Goal: Check status: Check status

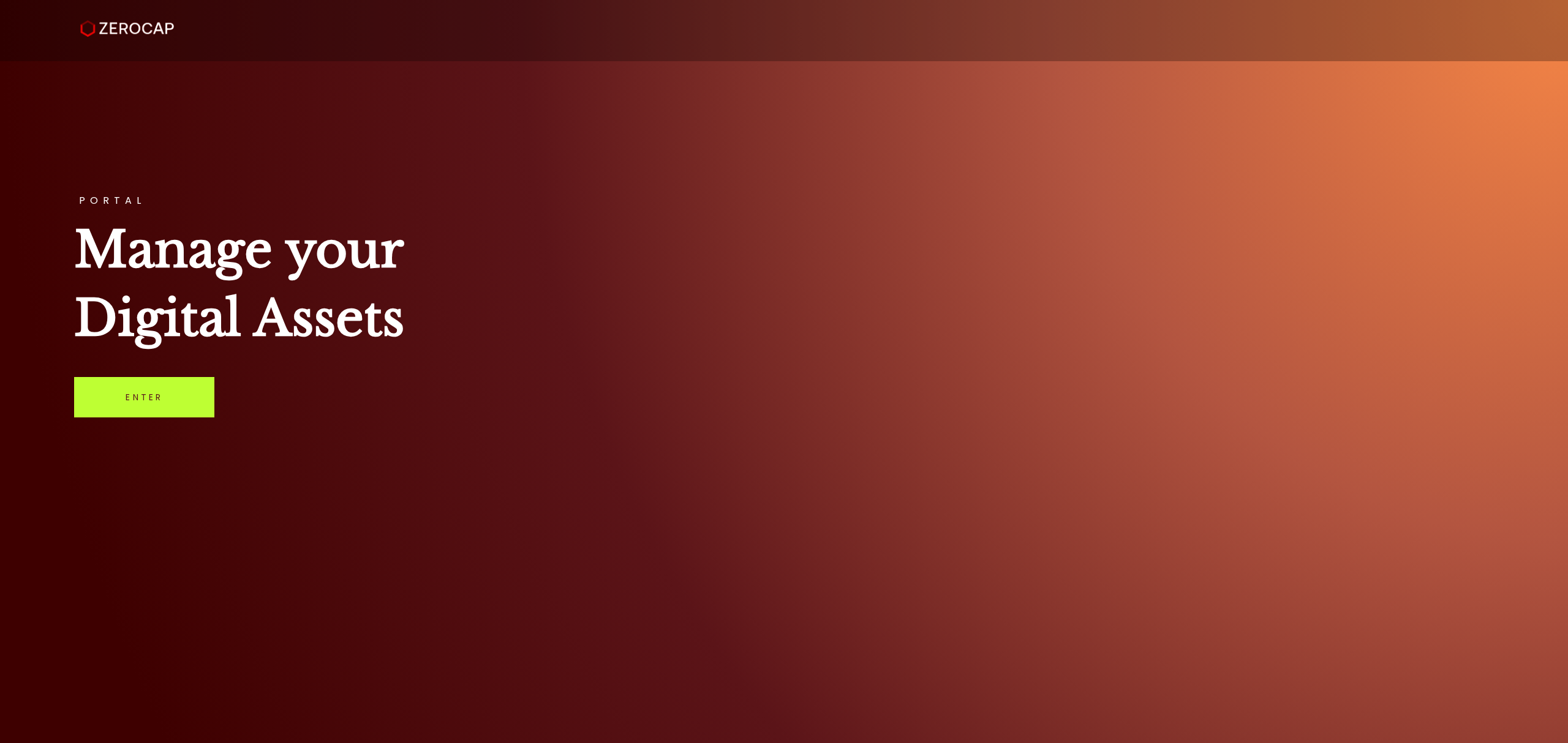
click at [111, 396] on link "Enter" at bounding box center [144, 396] width 141 height 41
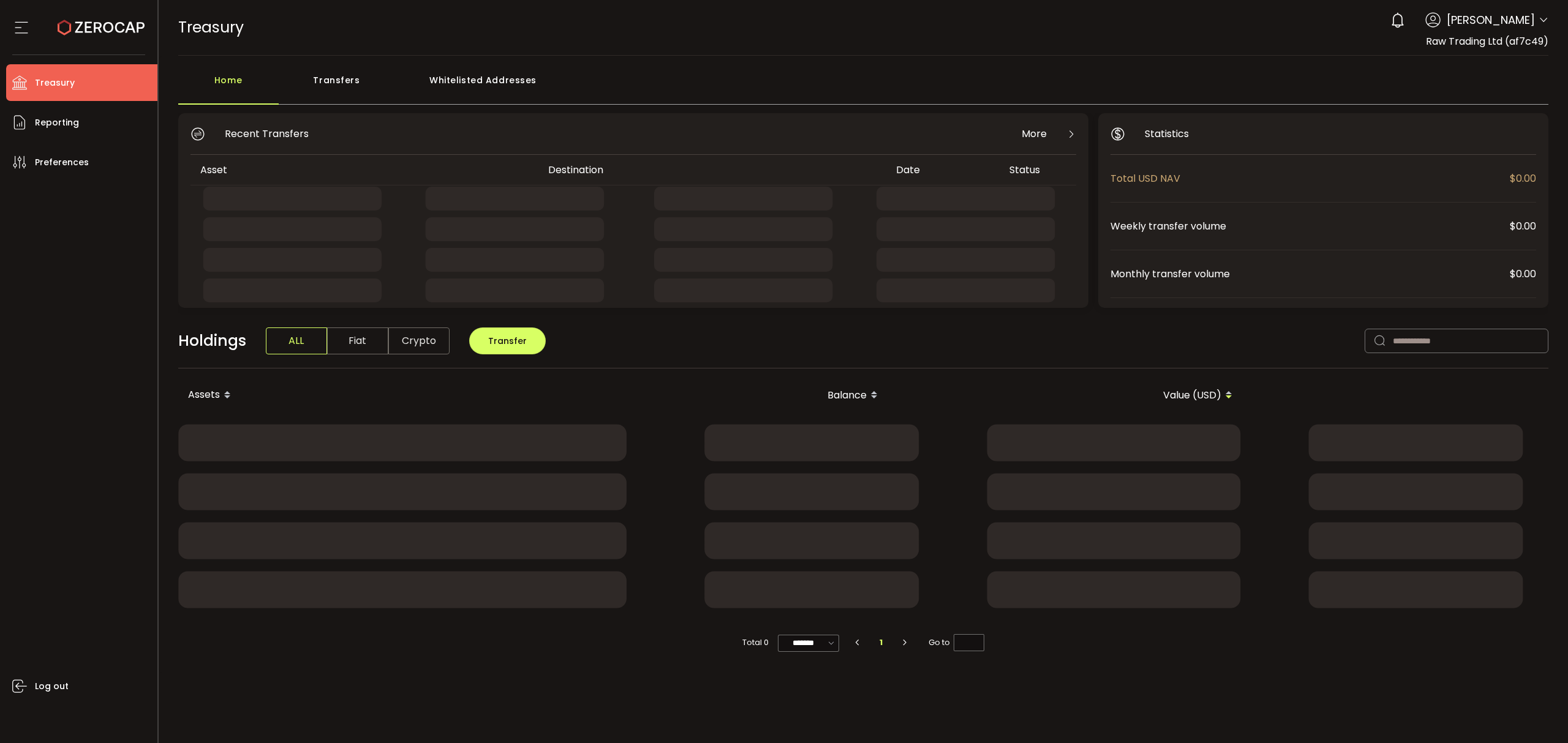
click at [322, 85] on div "Transfers" at bounding box center [336, 86] width 116 height 37
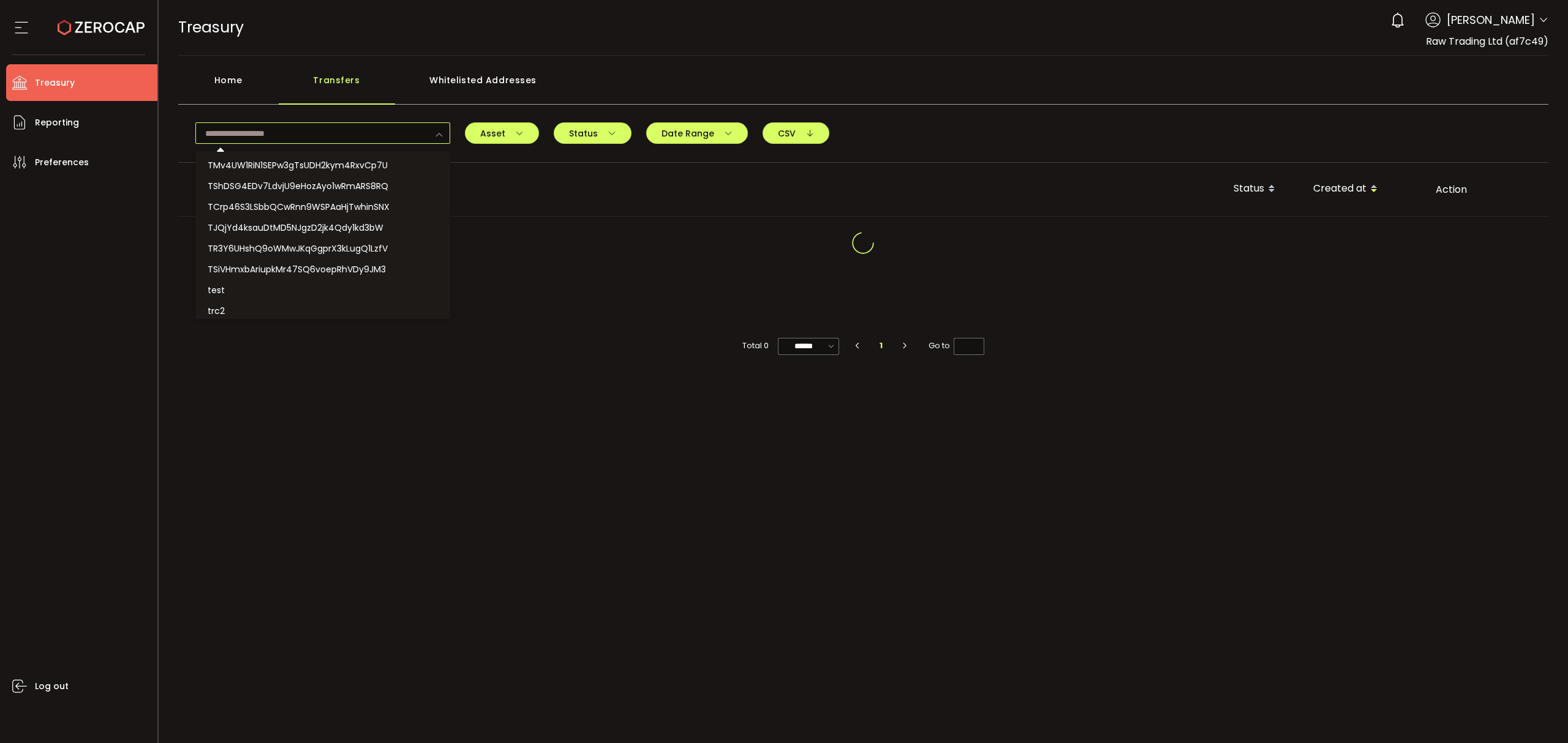
click at [323, 137] on input "text" at bounding box center [322, 133] width 254 height 22
paste input "**********"
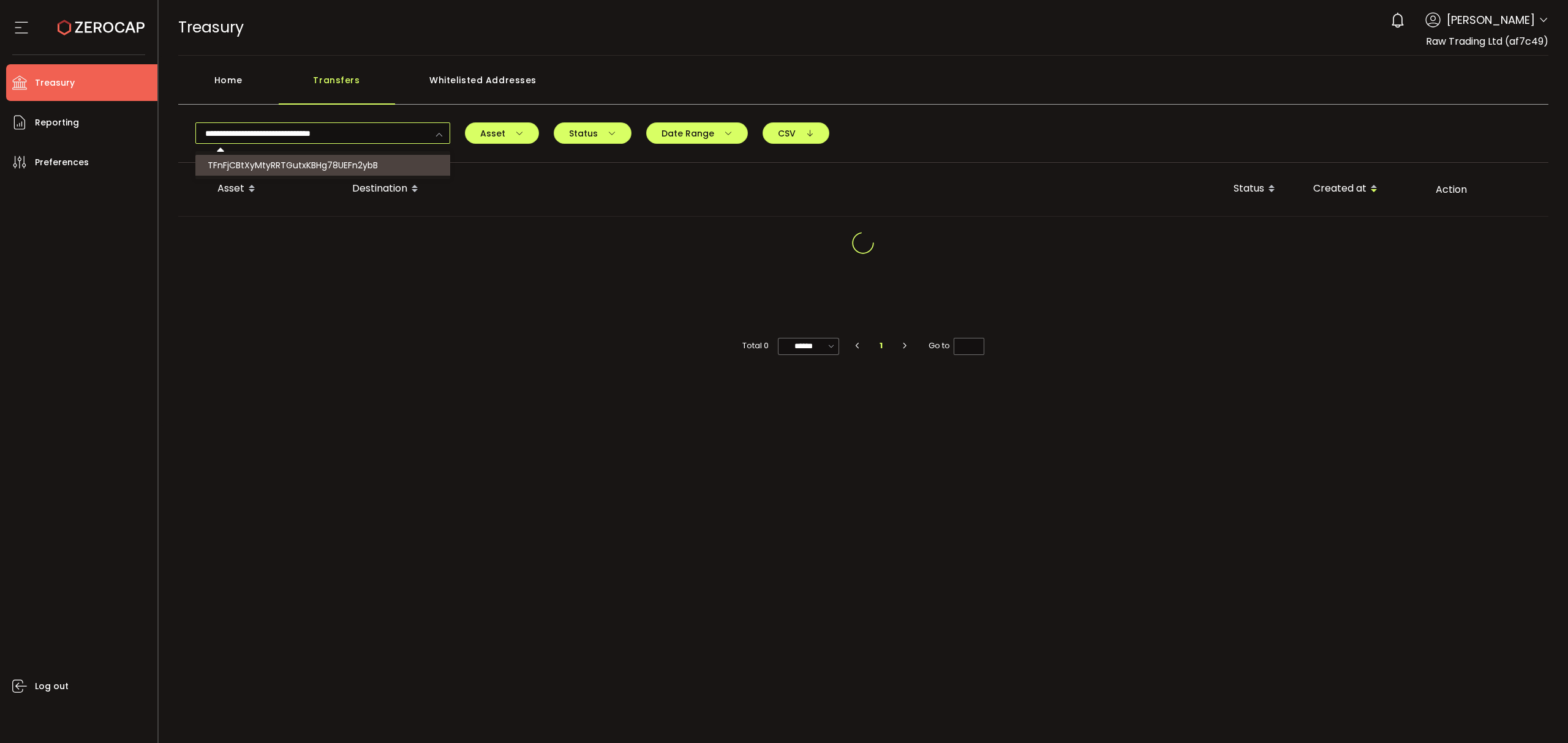
type input "**********"
click at [337, 157] on li "TFnFjCBtXyMtyRRTGutxKBHg78UEFn2ybB" at bounding box center [323, 165] width 258 height 21
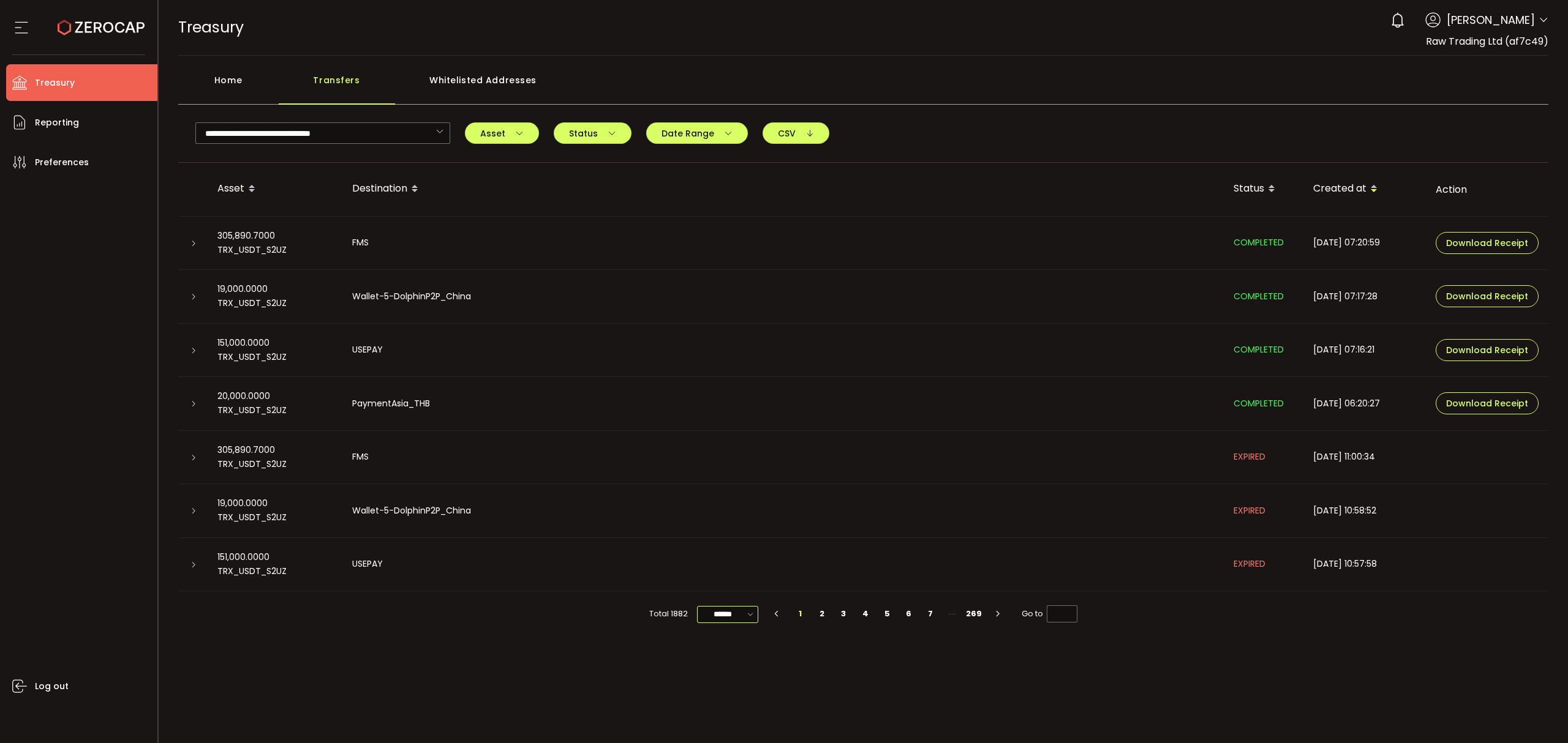
click at [737, 612] on input "******" at bounding box center [727, 615] width 61 height 17
click at [733, 702] on span "100/page" at bounding box center [729, 707] width 40 height 12
type input "********"
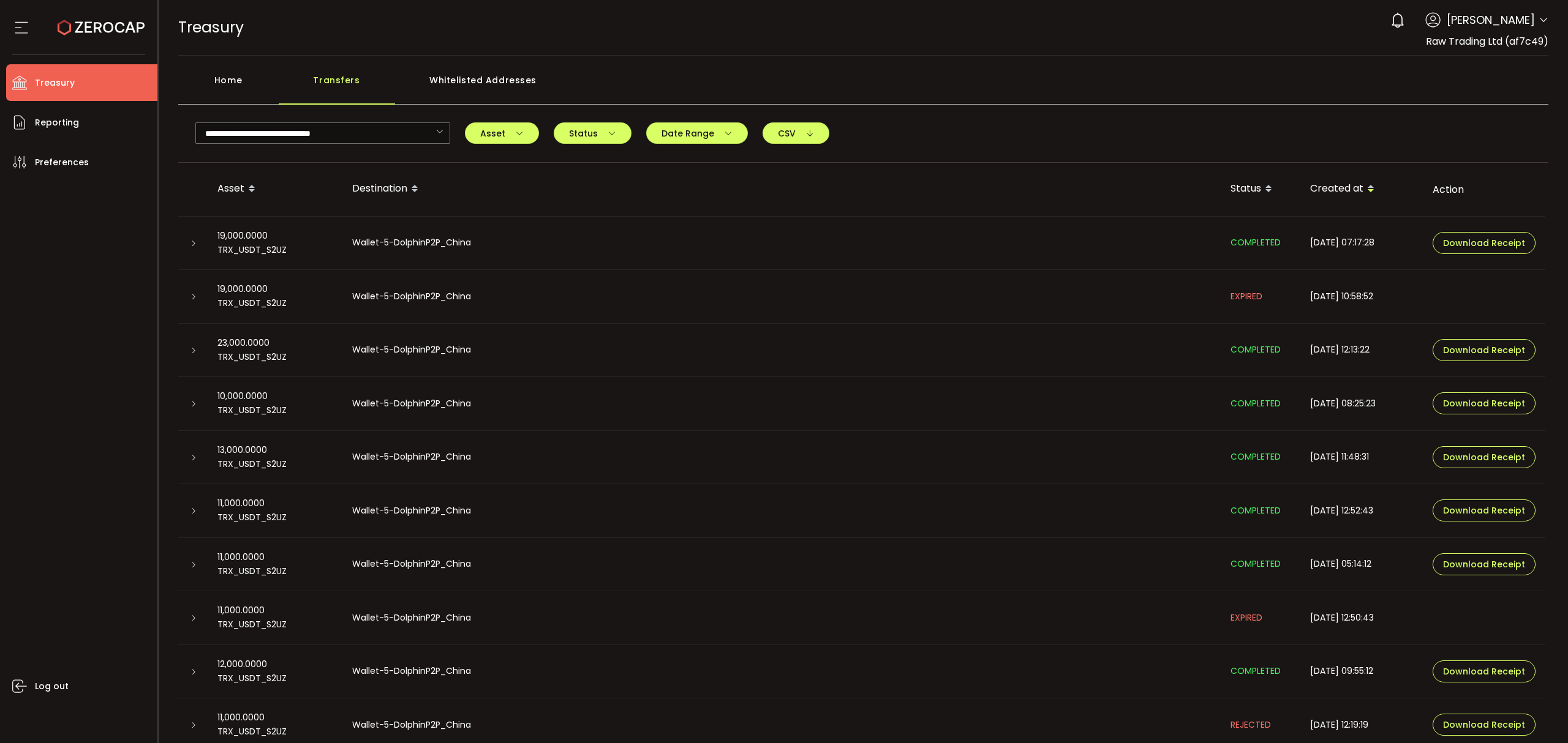
click at [190, 457] on icon at bounding box center [193, 458] width 8 height 8
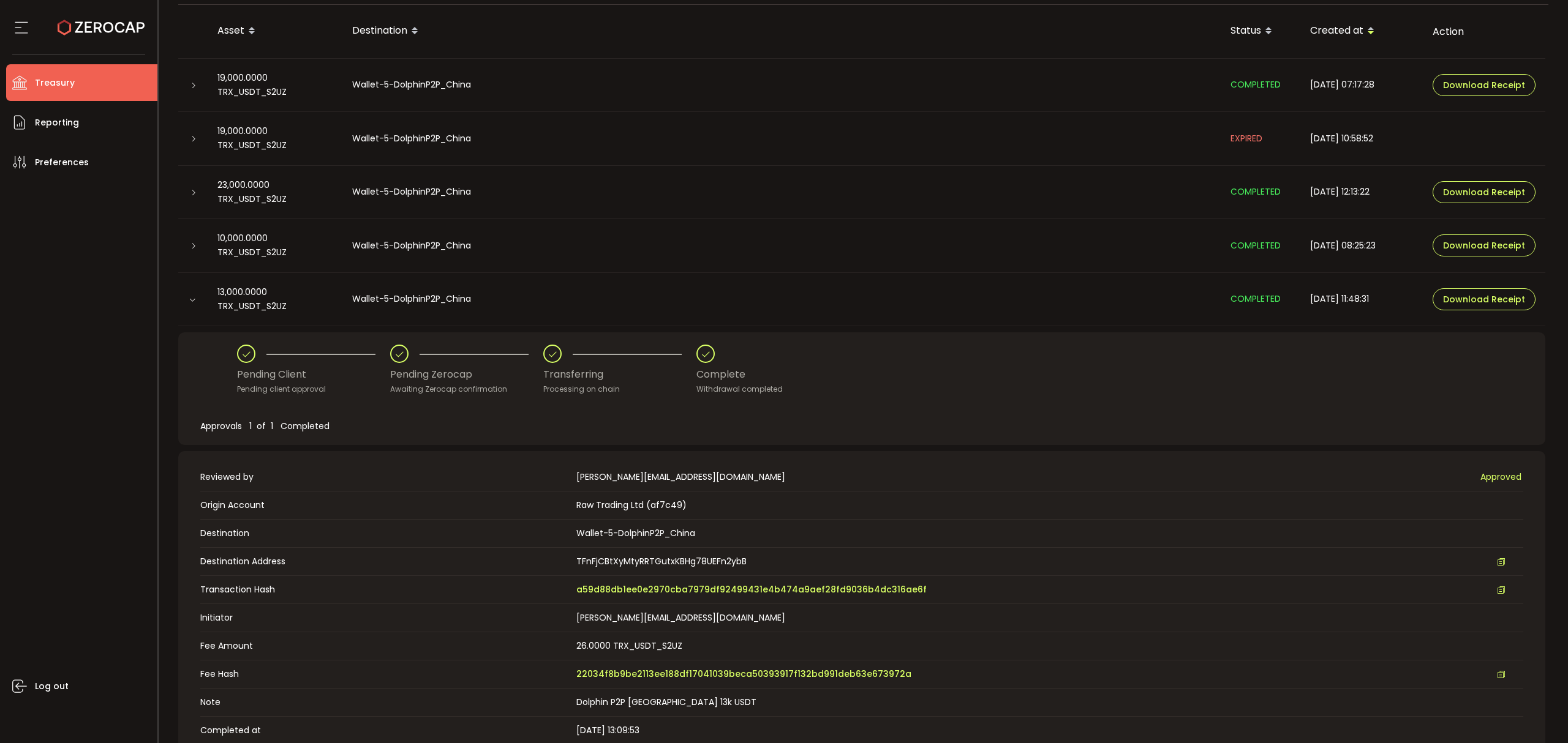
scroll to position [163, 0]
click at [696, 584] on span "a59d88db1ee0e2970cba7979df92499431e4b474a9aef28fd9036b4dc316ae6f" at bounding box center [751, 584] width 350 height 13
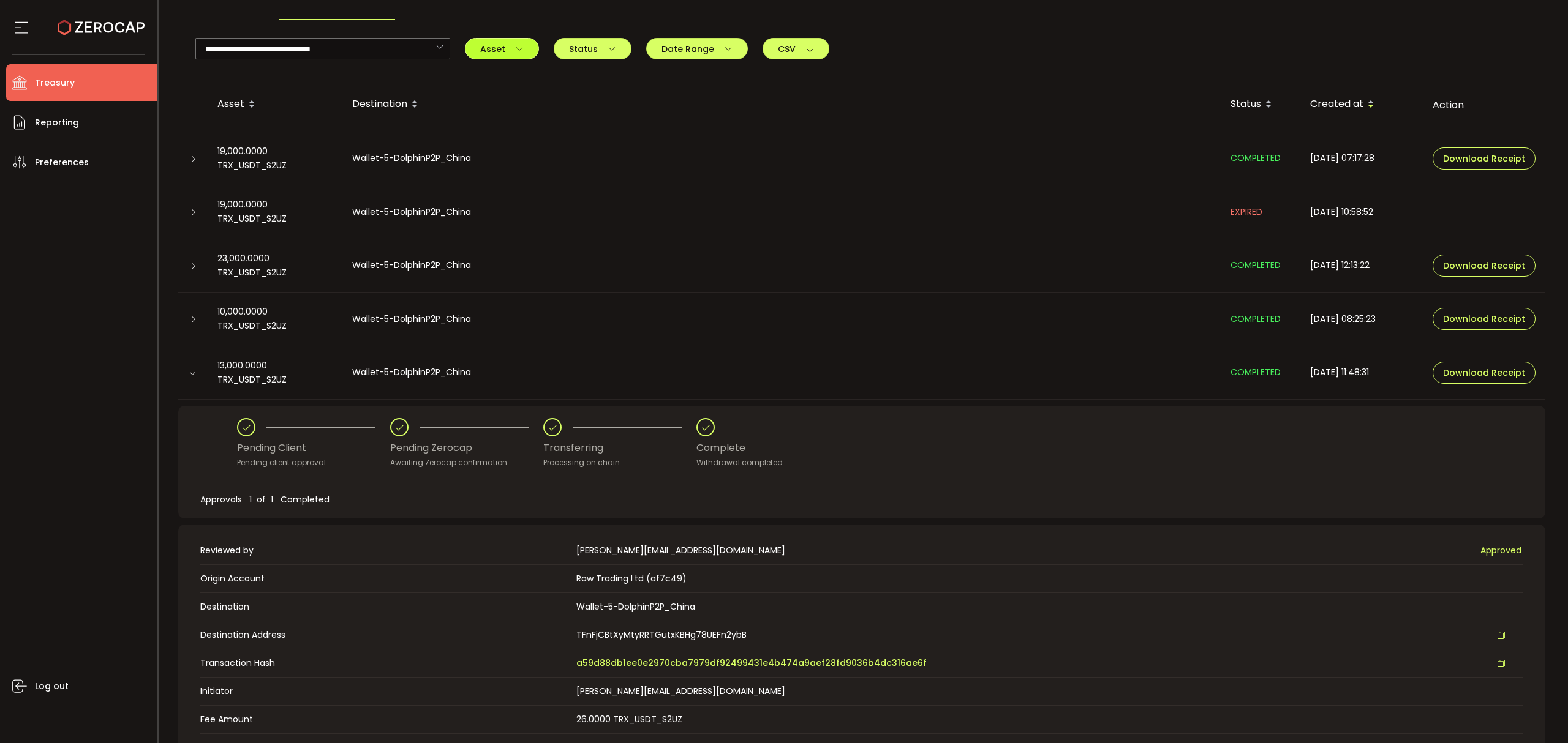
scroll to position [0, 0]
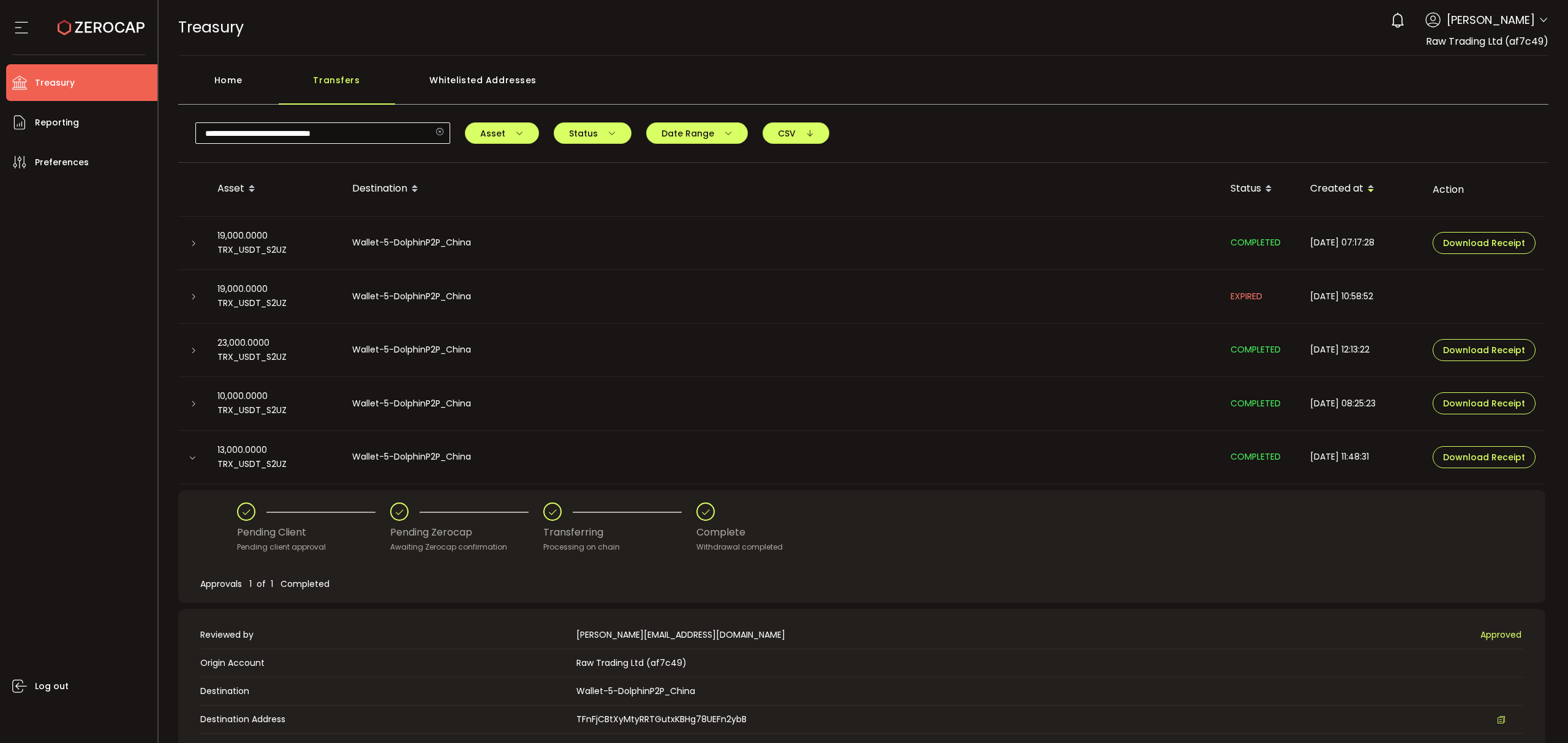
drag, startPoint x: 439, startPoint y: 130, endPoint x: 371, endPoint y: 140, distance: 68.7
click at [436, 131] on icon at bounding box center [440, 133] width 16 height 22
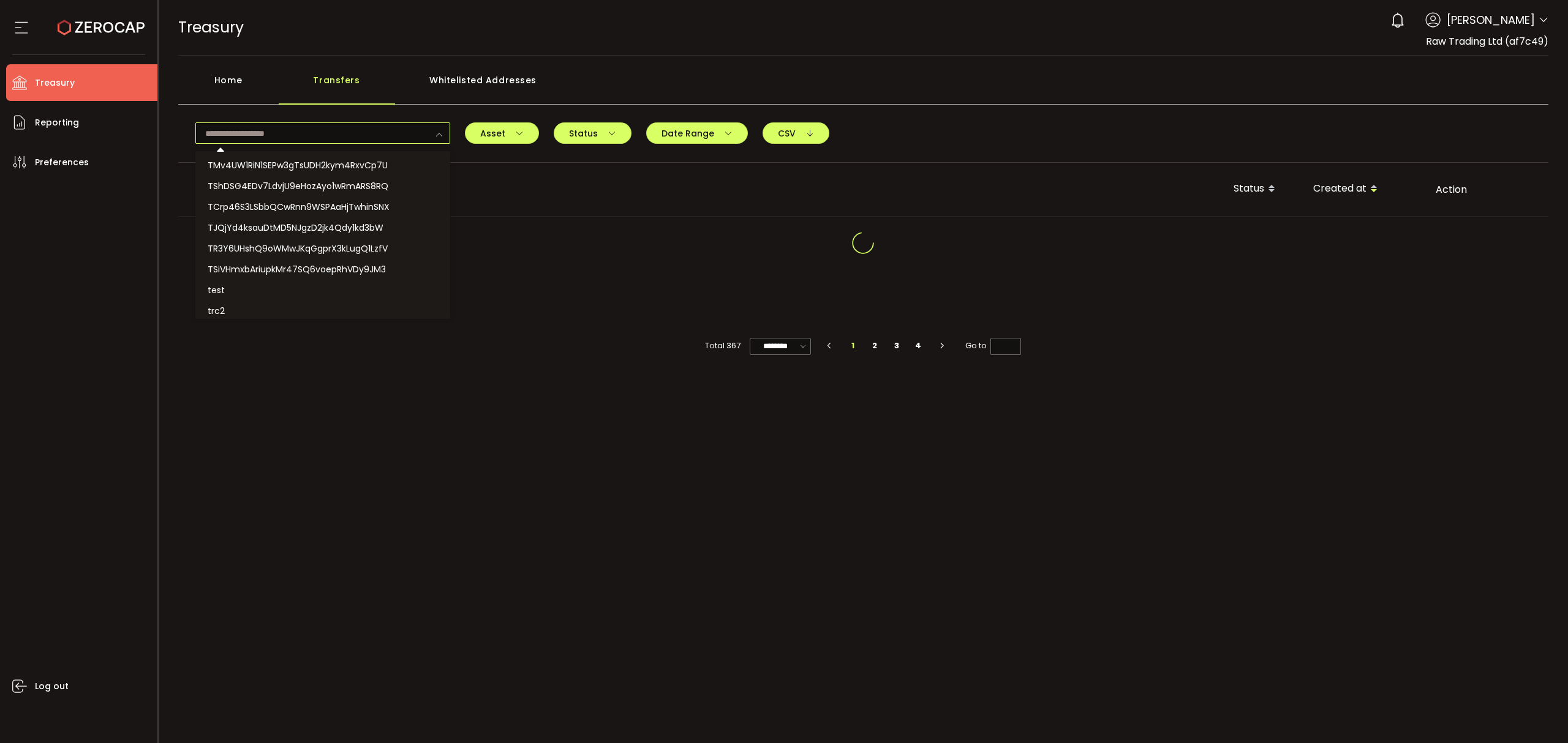
click at [371, 140] on input "text" at bounding box center [322, 133] width 254 height 22
paste input "**********"
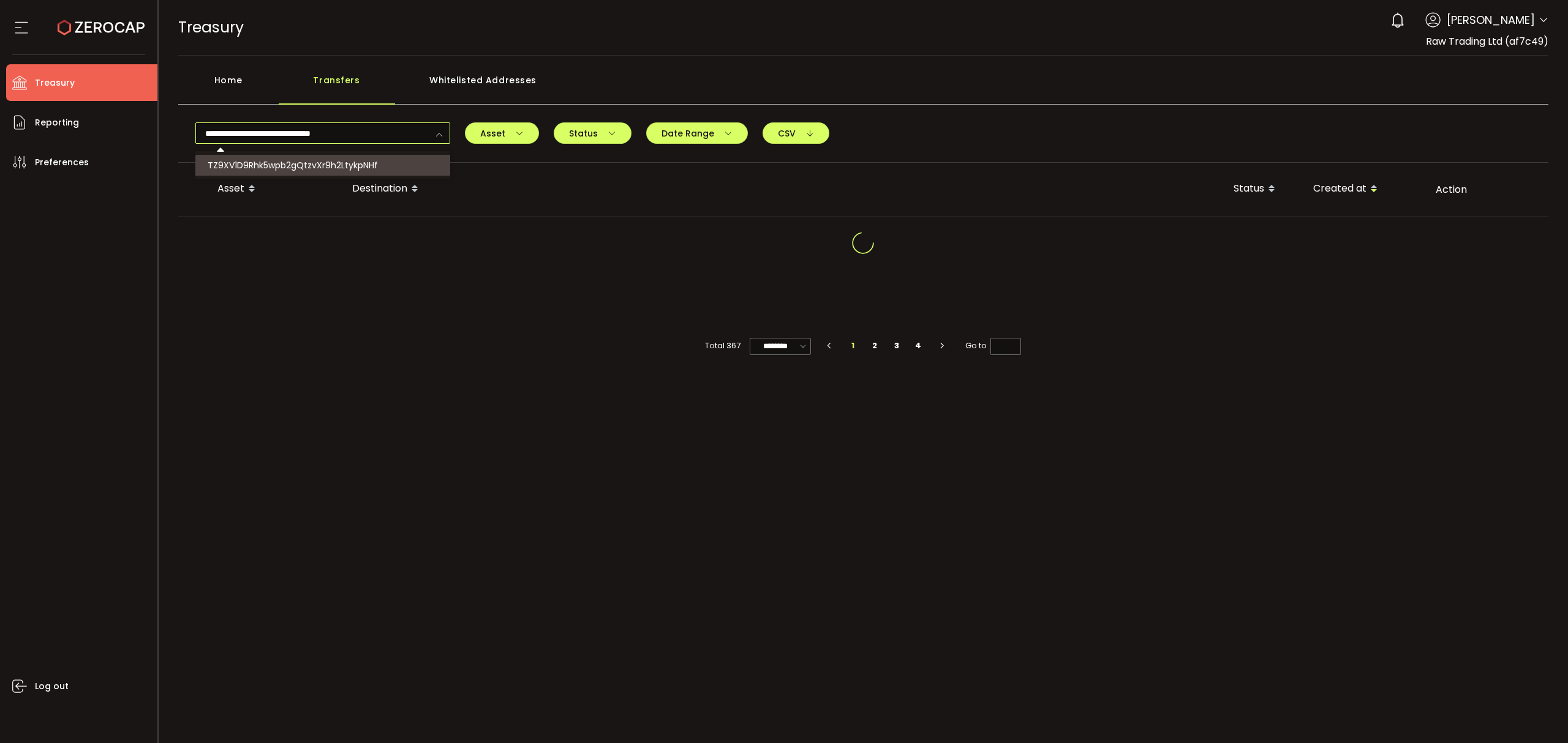
type input "**********"
click at [362, 161] on span "TZ9XV1D9Rhk5wpb2gQtzvXr9h2LtykpNHf" at bounding box center [292, 165] width 170 height 12
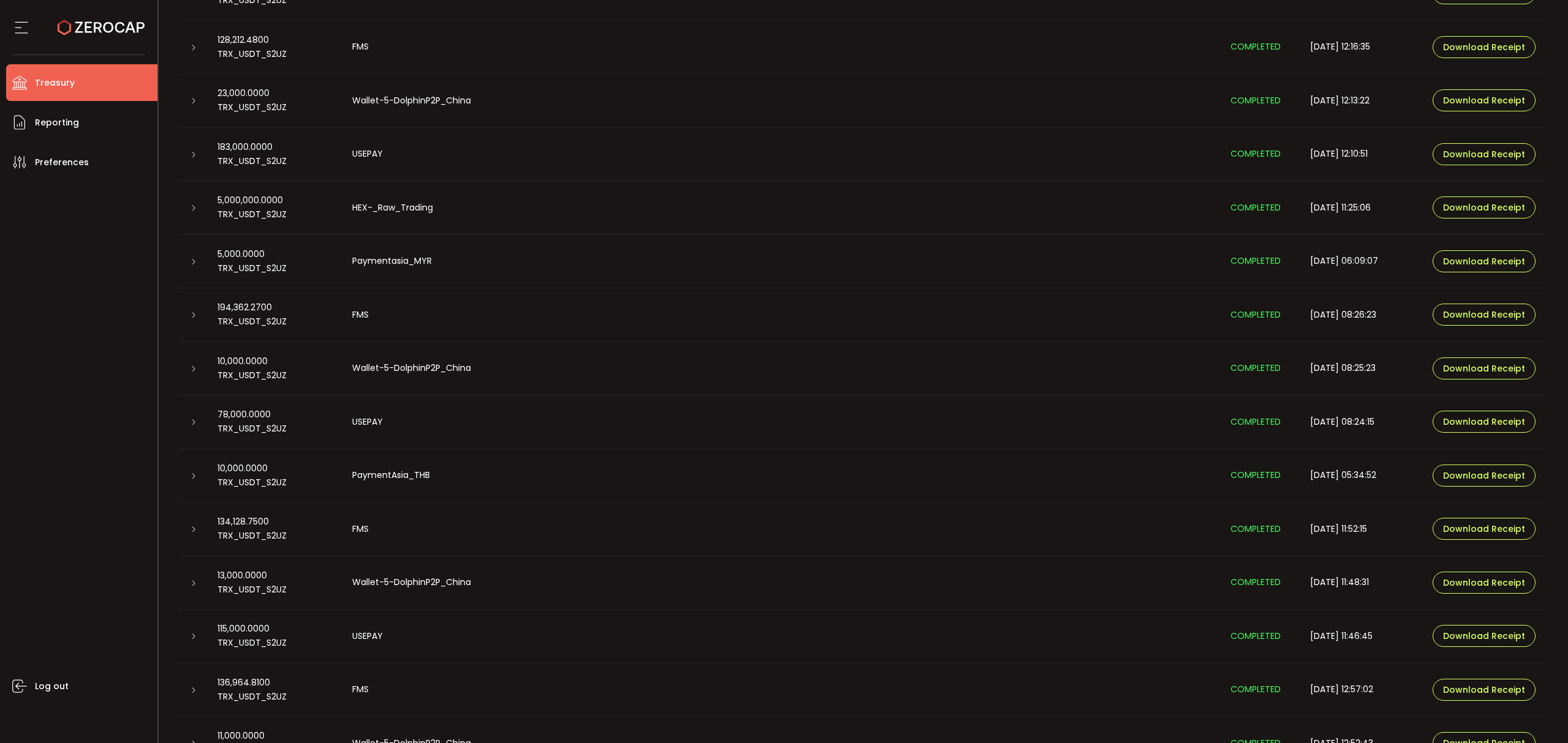
scroll to position [652, 0]
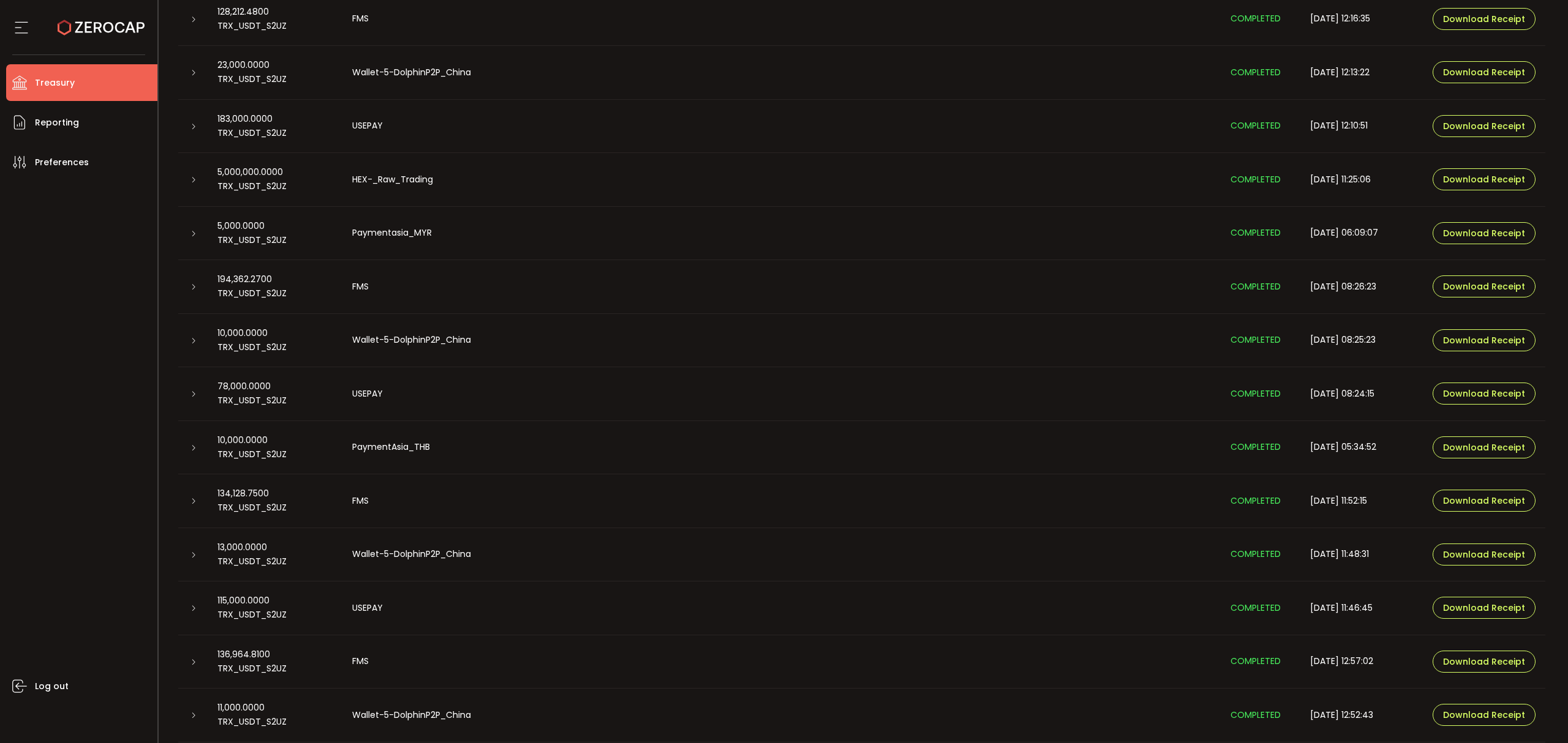
click at [199, 609] on div at bounding box center [193, 608] width 29 height 12
click at [190, 608] on icon at bounding box center [193, 609] width 8 height 8
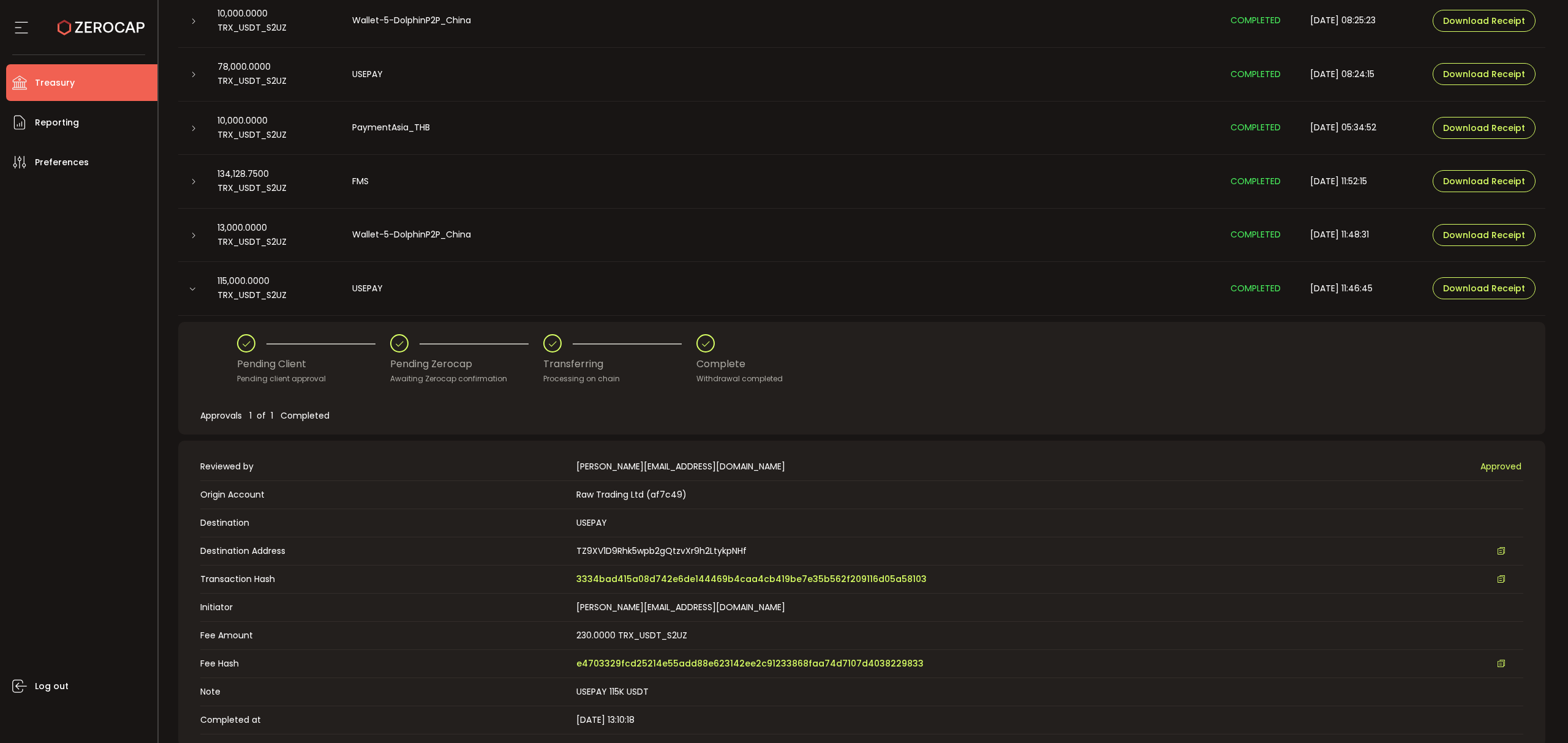
scroll to position [979, 0]
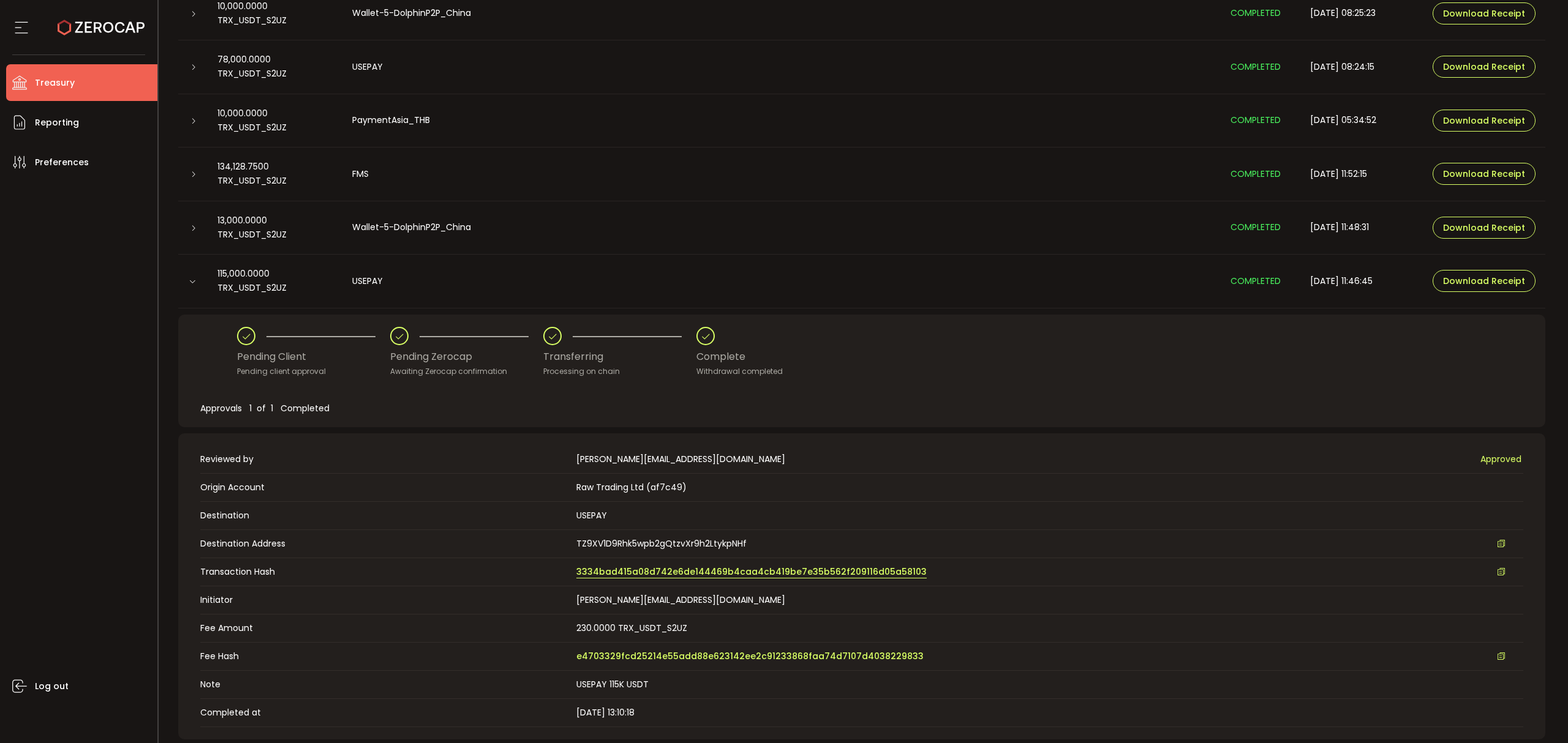
click at [665, 571] on span "3334bad415a08d742e6de144469b4caa4cb419be7e35b562f209116d05a58103" at bounding box center [751, 571] width 350 height 13
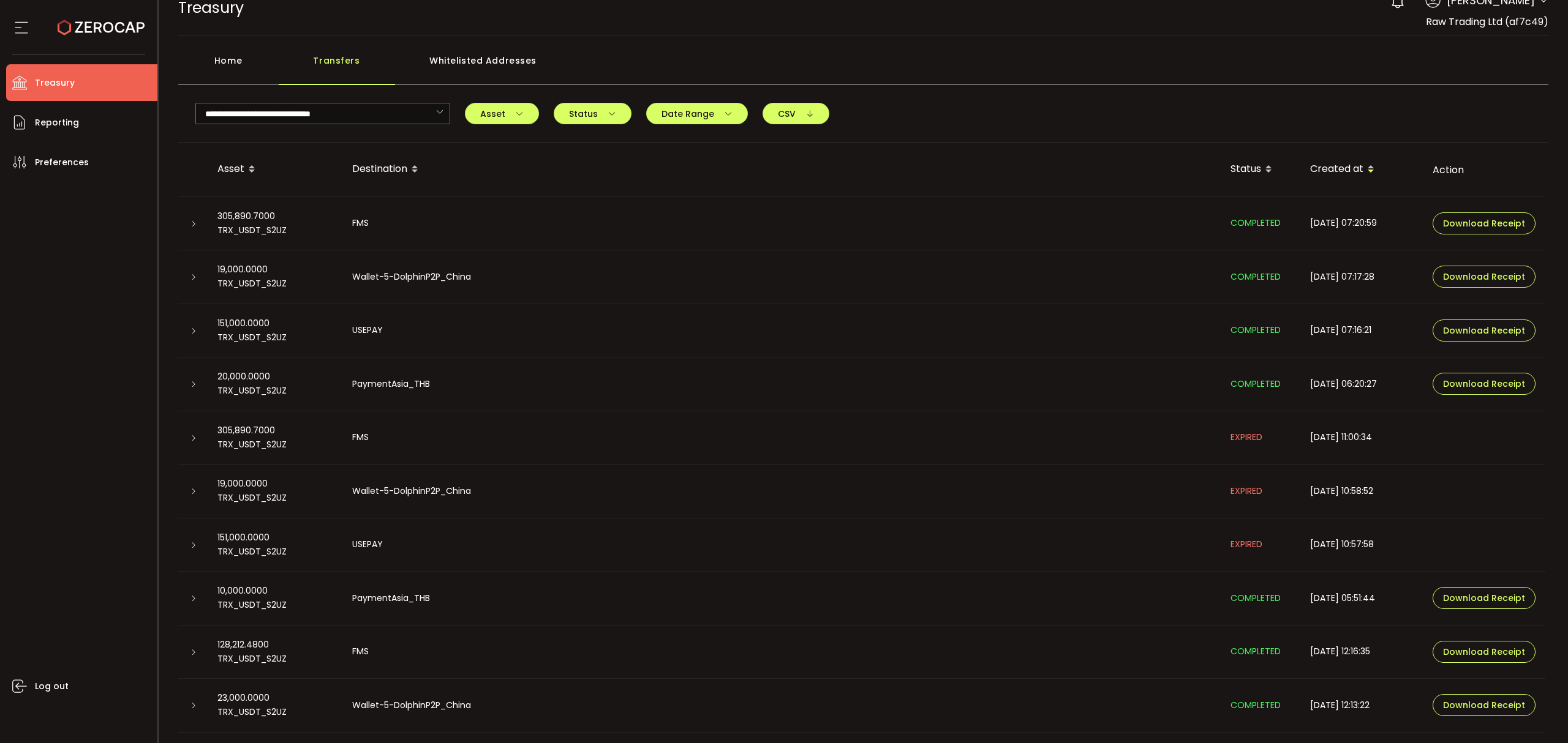
scroll to position [0, 0]
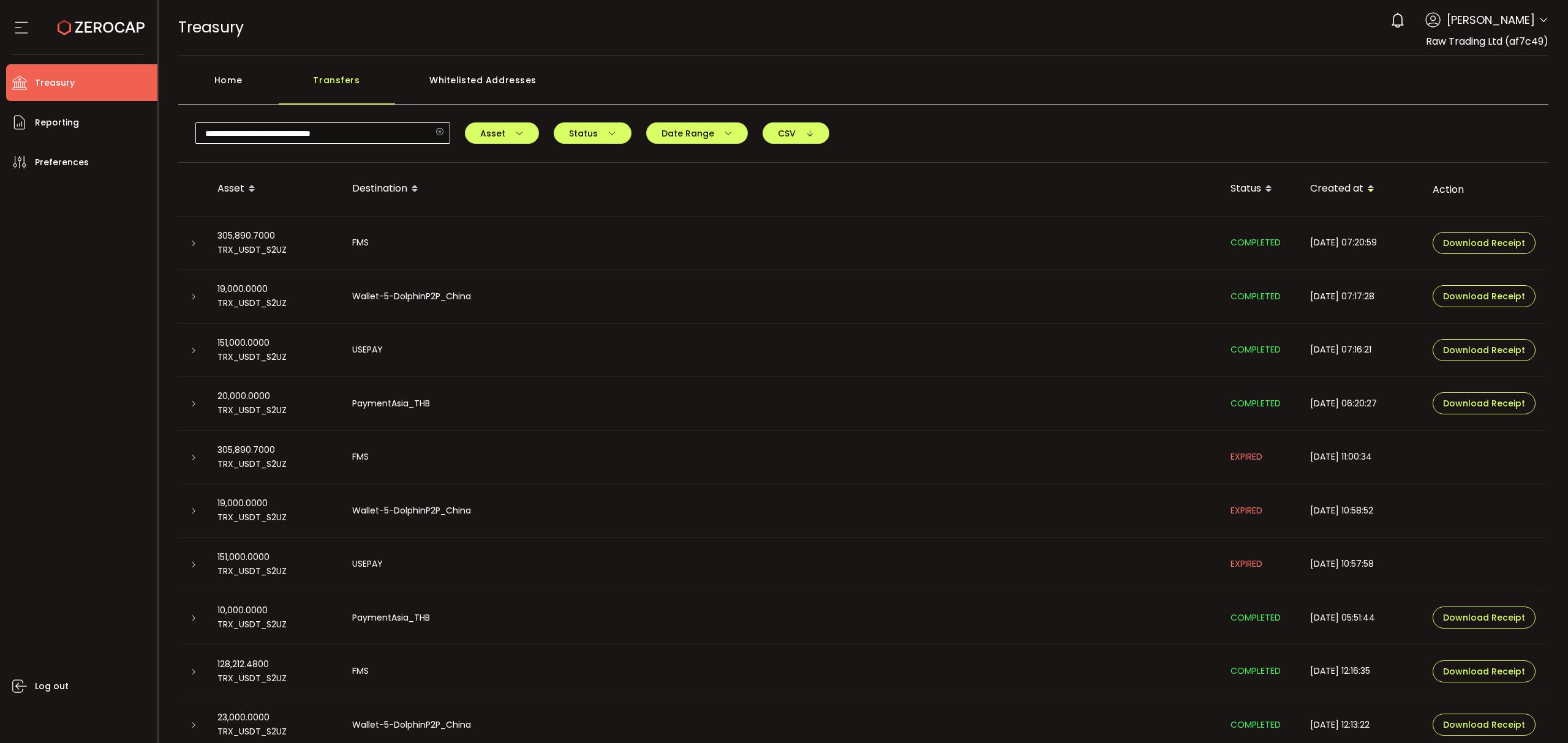
drag, startPoint x: 436, startPoint y: 128, endPoint x: 414, endPoint y: 130, distance: 22.1
click at [432, 128] on icon at bounding box center [440, 133] width 16 height 22
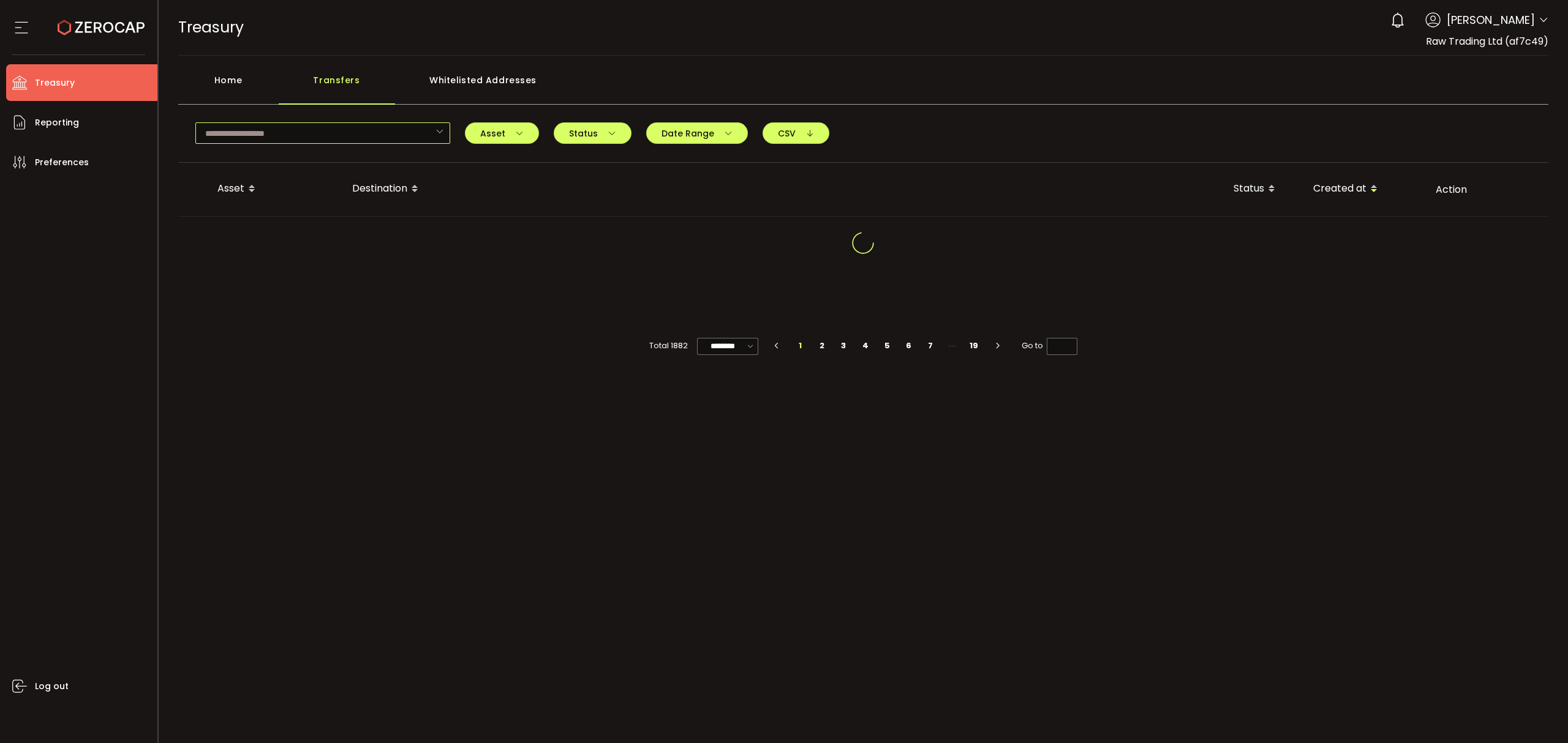
click at [396, 130] on input "text" at bounding box center [322, 133] width 254 height 22
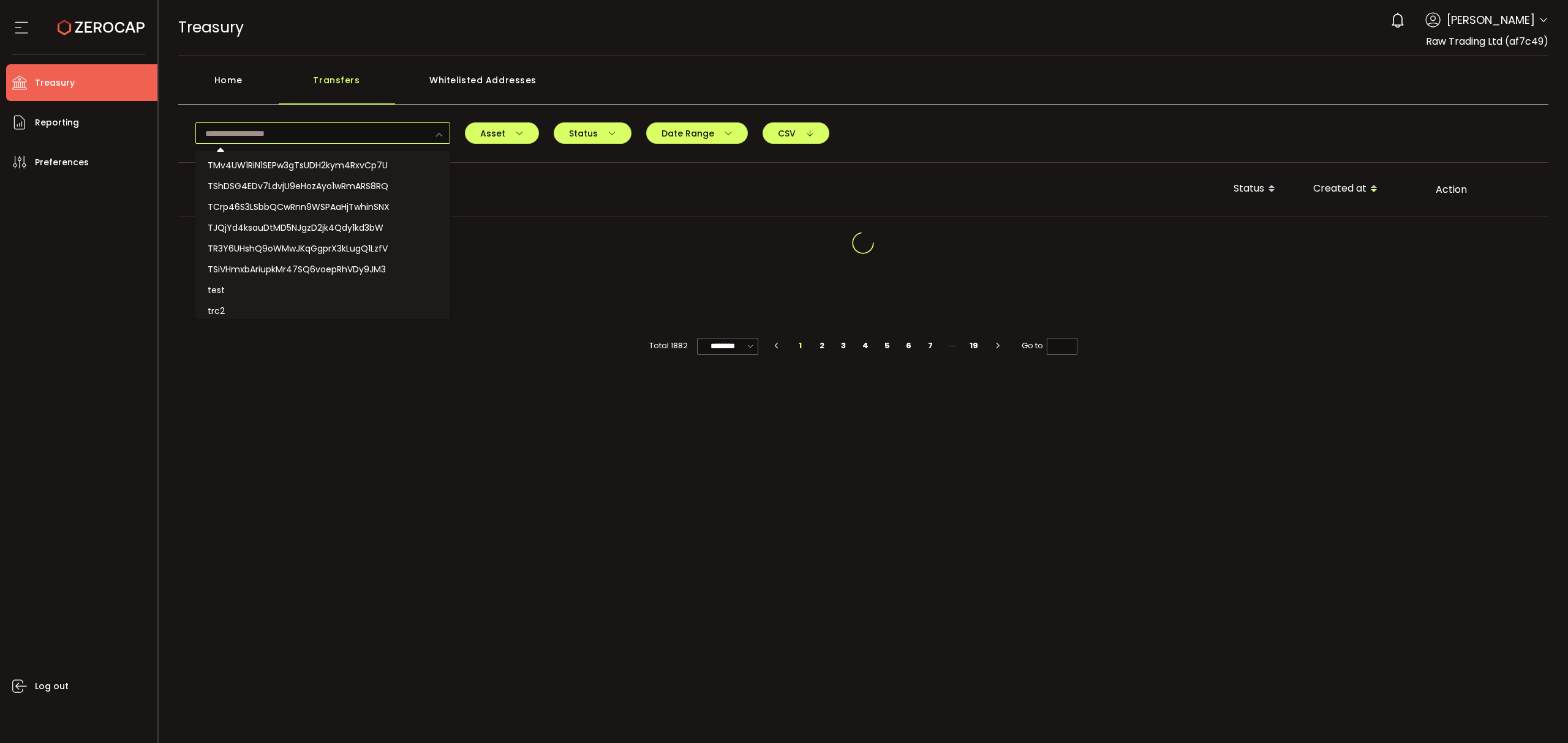
paste input "**********"
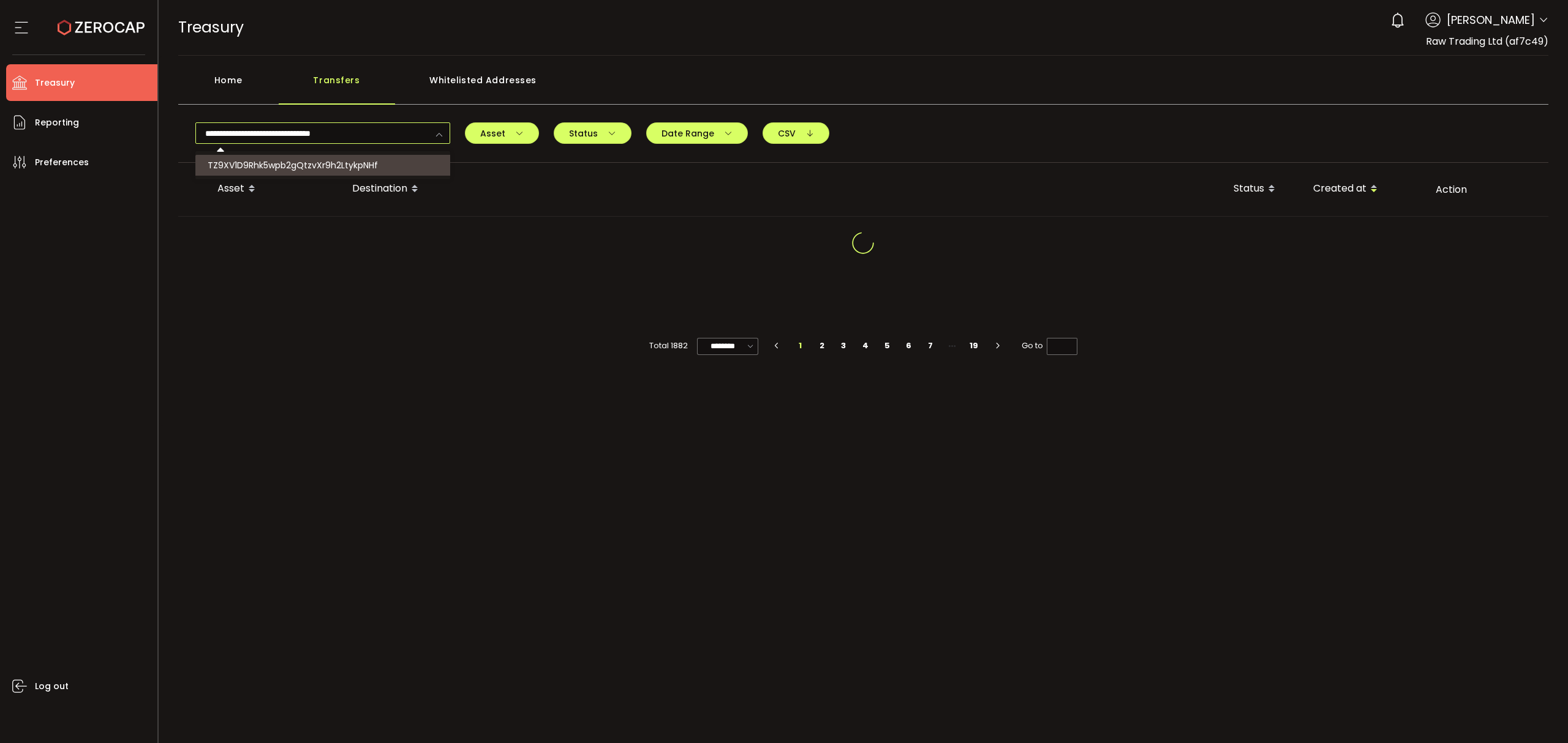
type input "**********"
click at [379, 167] on li "TZ9XV1D9Rhk5wpb2gQtzvXr9h2LtykpNHf" at bounding box center [323, 165] width 258 height 21
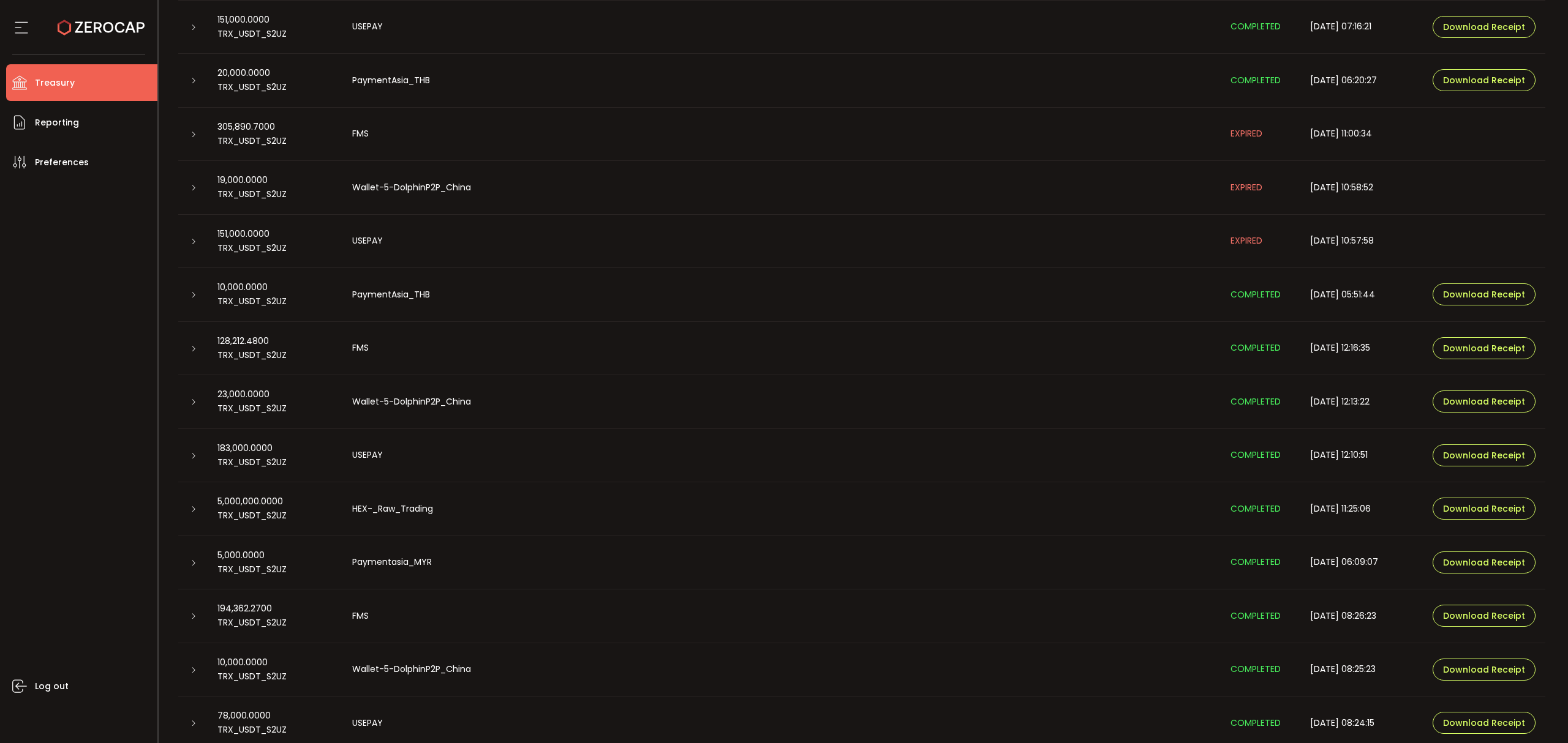
scroll to position [408, 0]
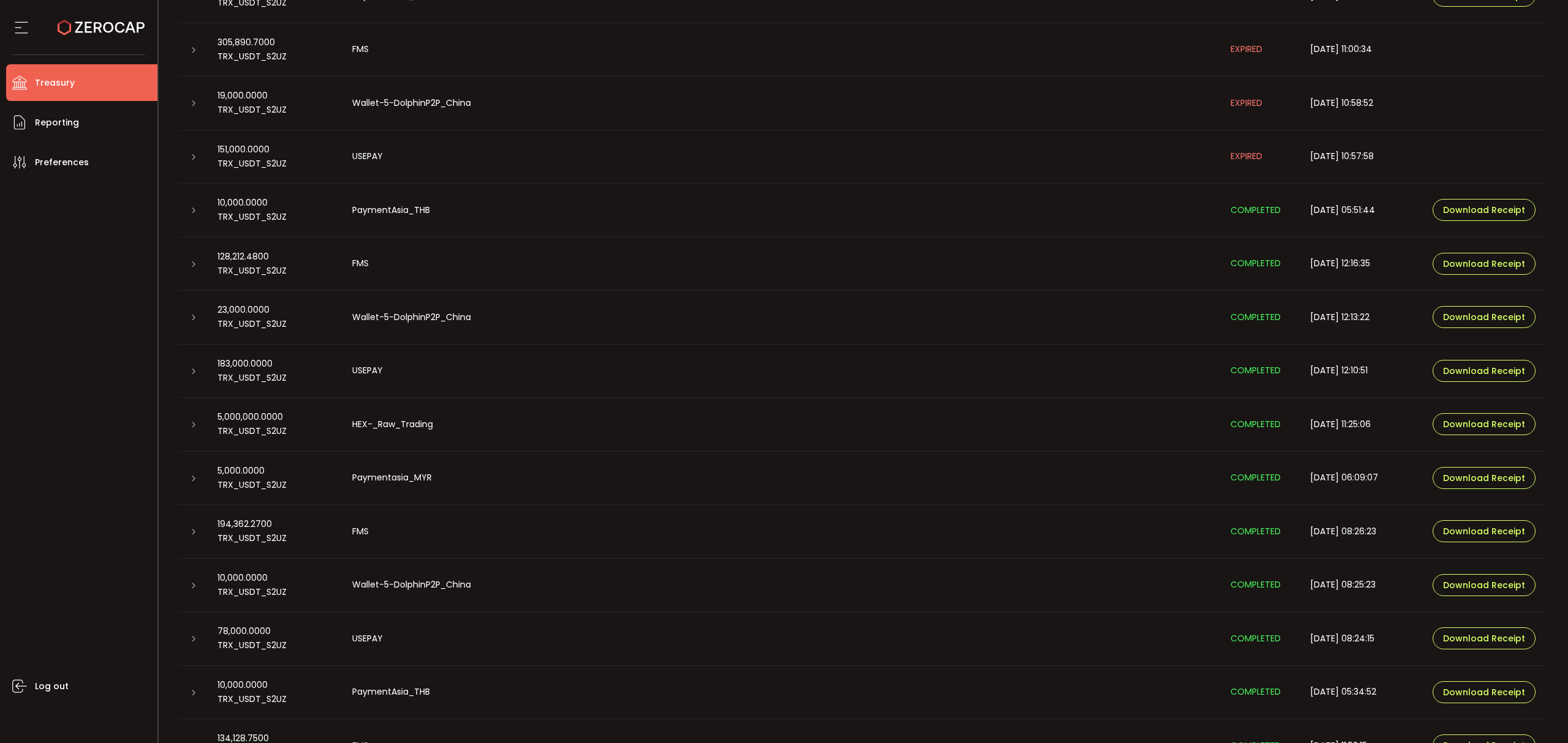
click at [188, 639] on div at bounding box center [192, 638] width 9 height 12
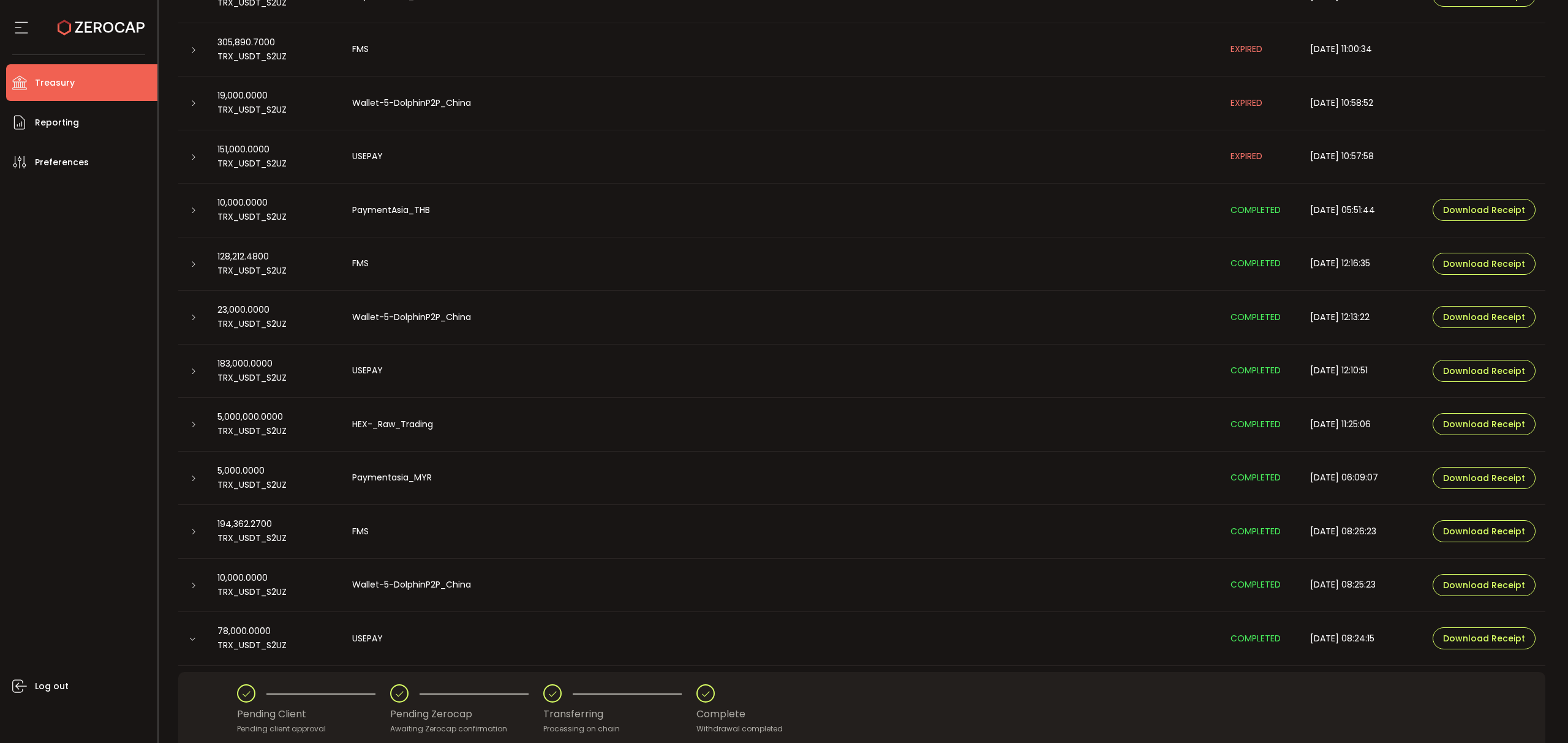
click at [192, 639] on icon at bounding box center [192, 639] width 8 height 8
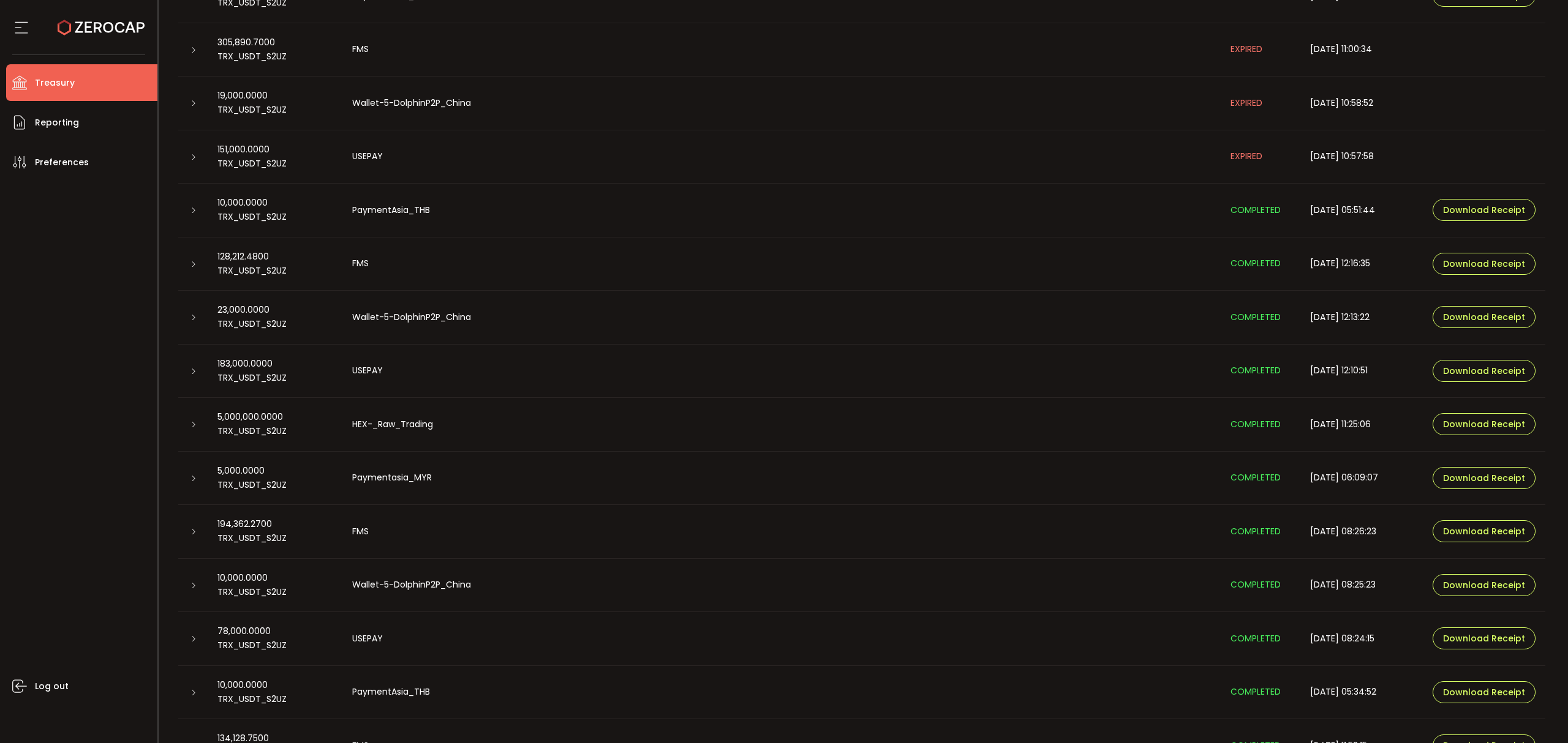
click at [192, 640] on icon at bounding box center [193, 639] width 8 height 8
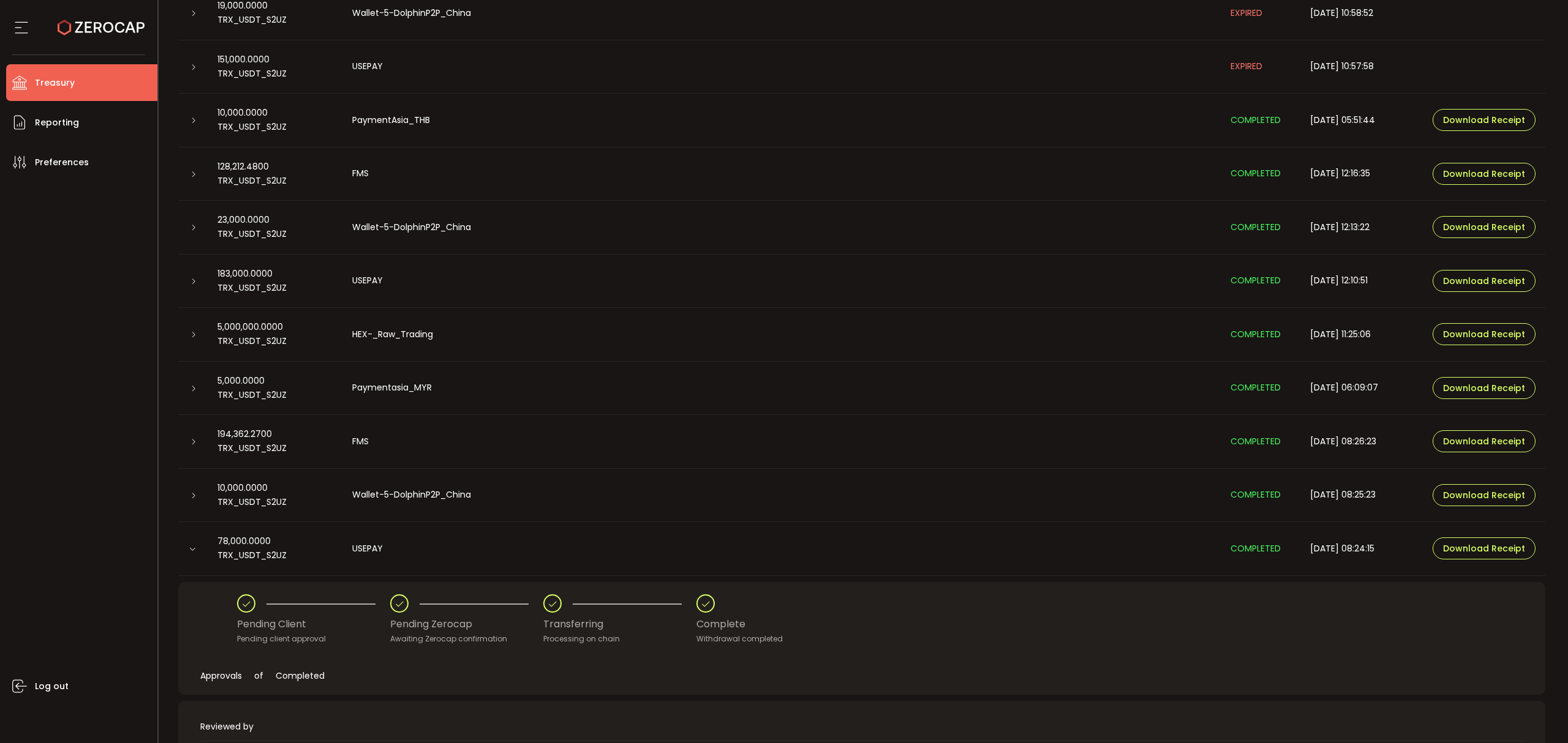
scroll to position [652, 0]
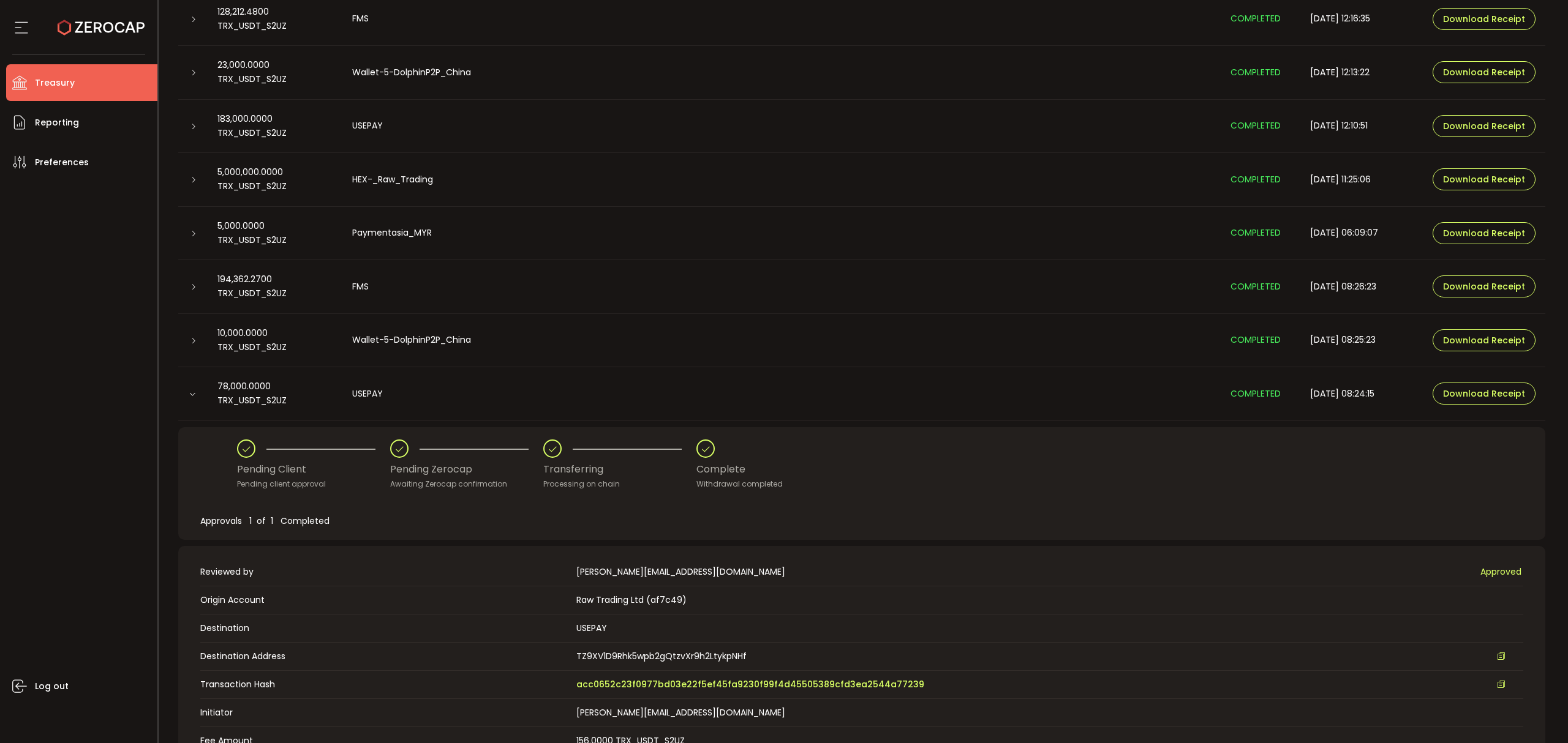
click at [687, 677] on td "Transaction Hash acc0652c23f0977bd03e22f5ef45fa9230f99f4d45505389cfd3ea2544a772…" at bounding box center [862, 684] width 1323 height 28
click at [693, 685] on span "acc0652c23f0977bd03e22f5ef45fa9230f99f4d45505389cfd3ea2544a77239" at bounding box center [750, 684] width 348 height 13
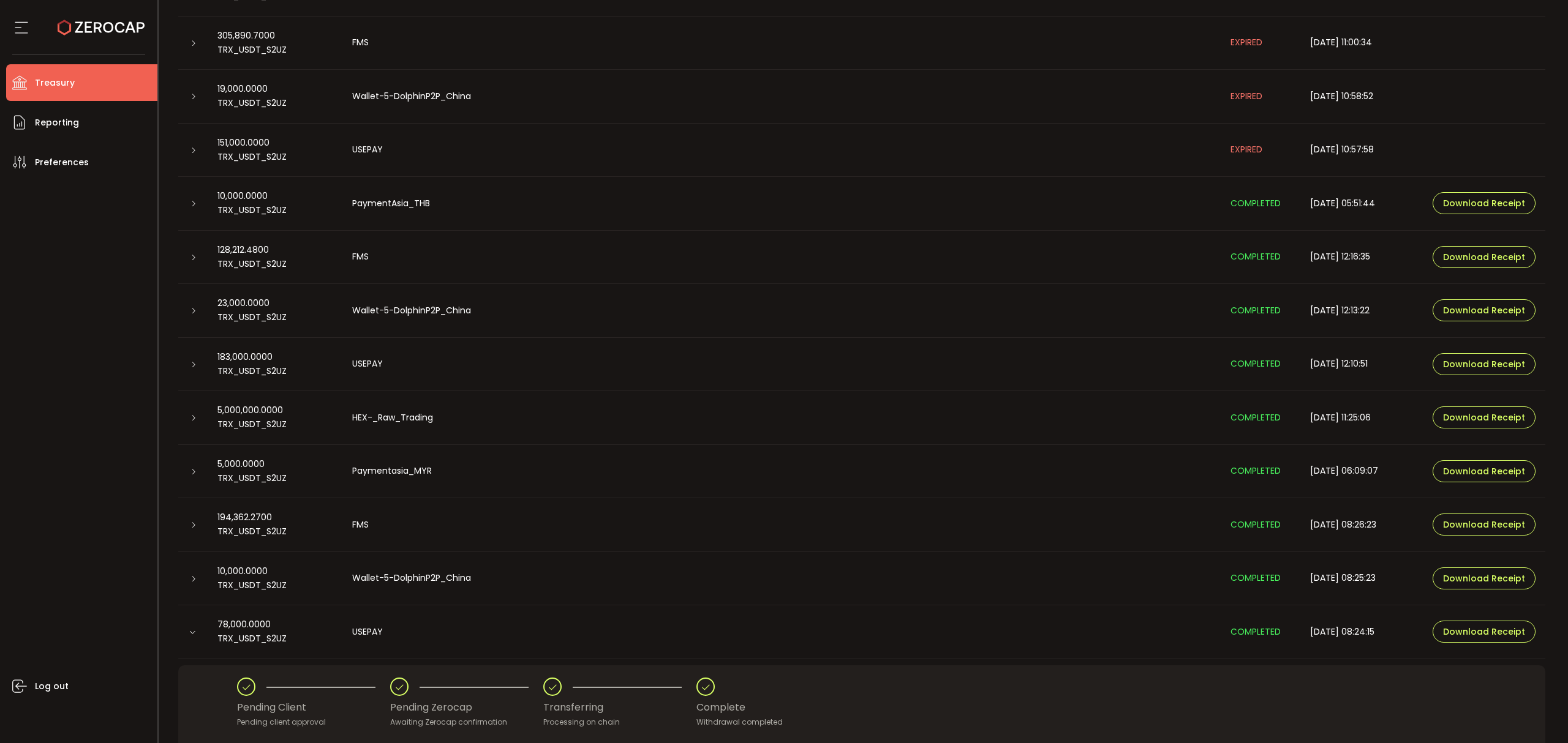
scroll to position [571, 0]
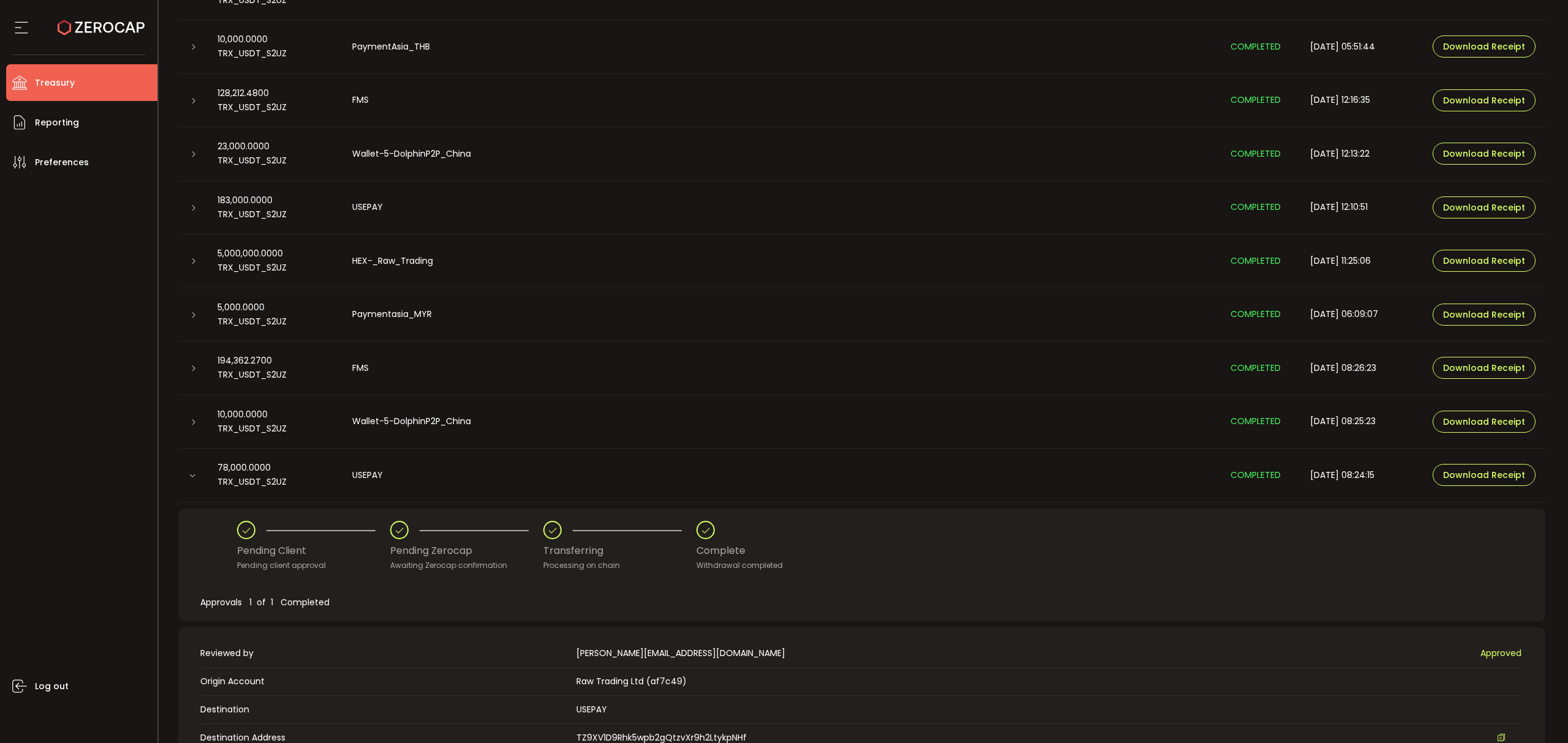
click at [187, 476] on div at bounding box center [193, 474] width 12 height 9
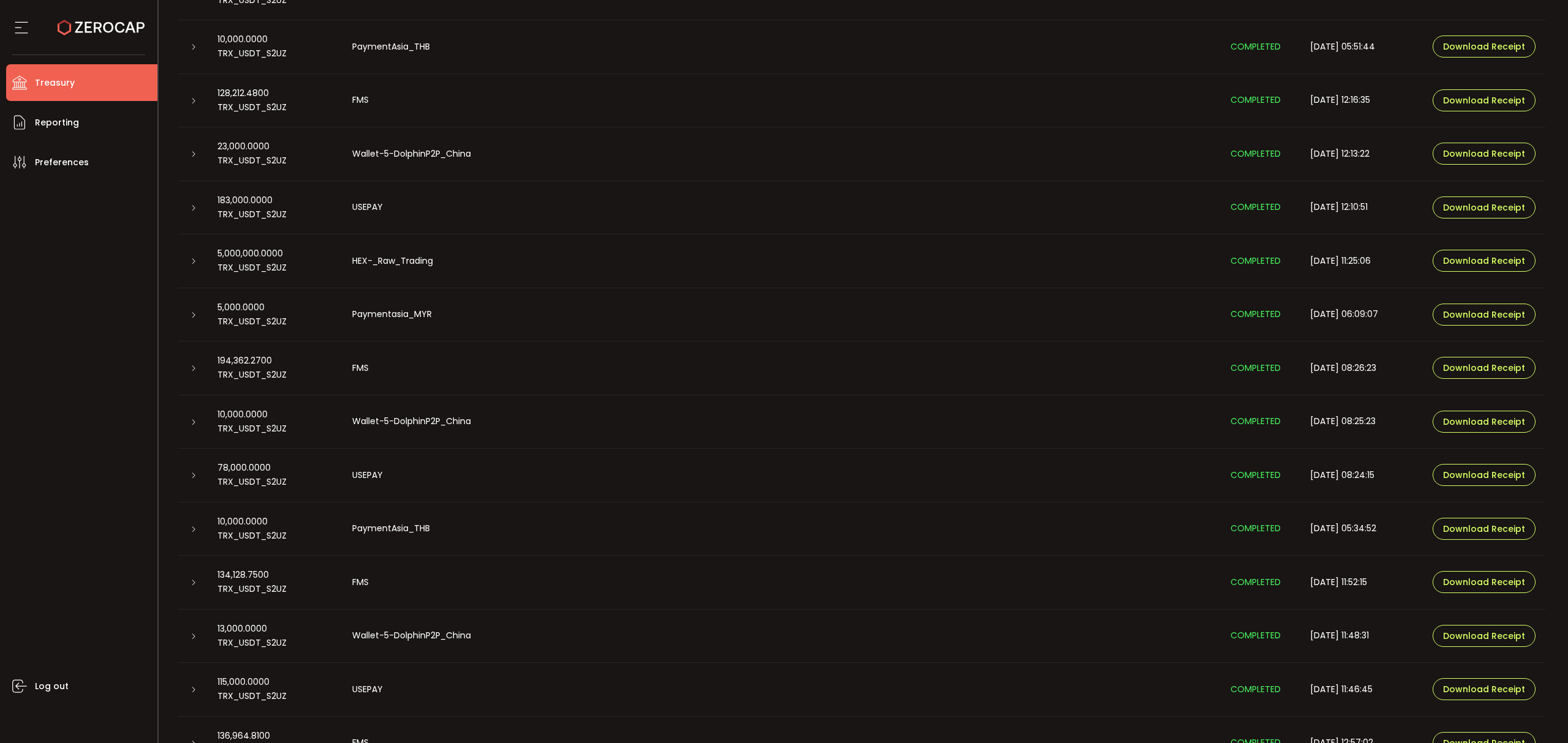
drag, startPoint x: 192, startPoint y: 424, endPoint x: 242, endPoint y: 434, distance: 51.0
click at [191, 424] on icon at bounding box center [193, 422] width 8 height 8
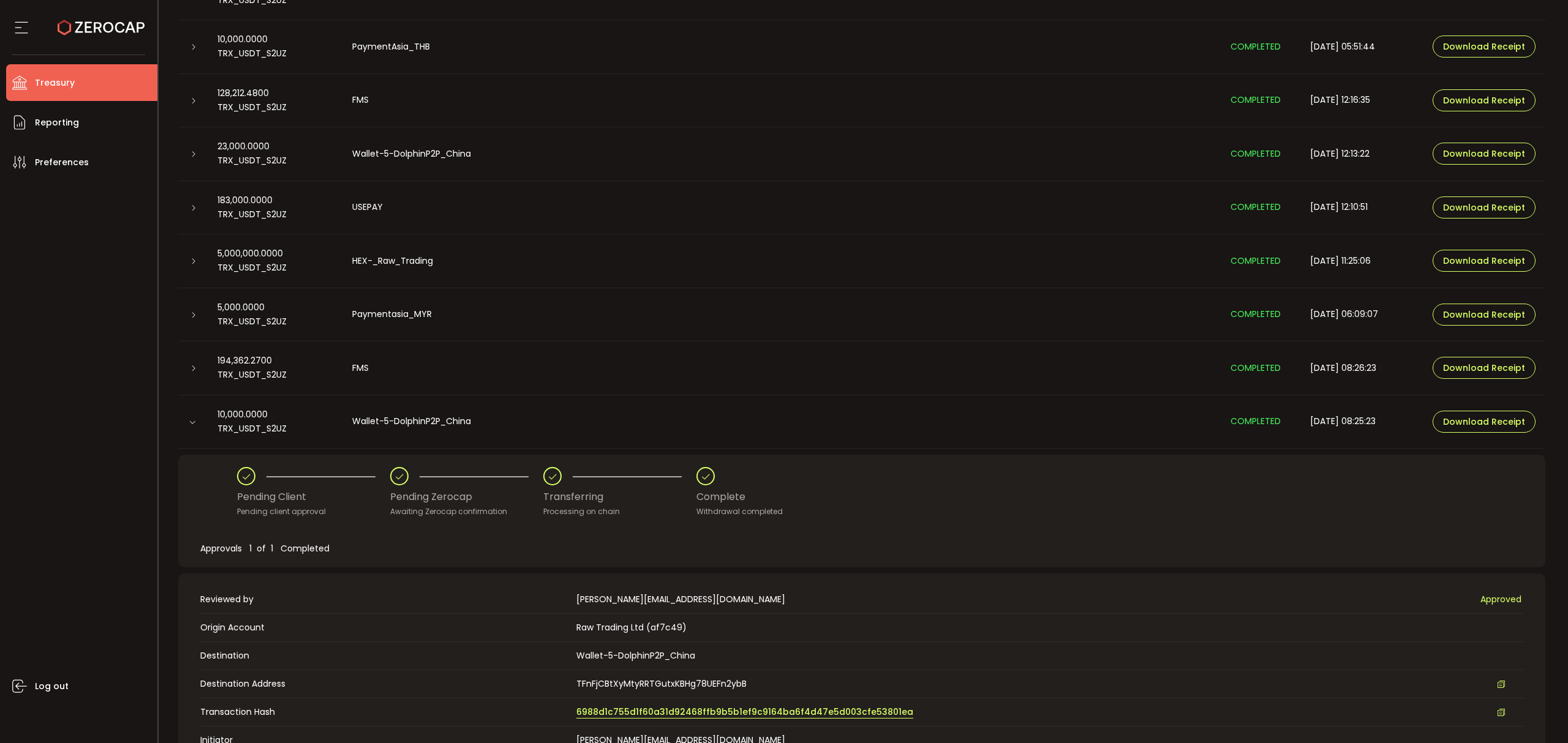
click at [824, 718] on span "6988d1c755d1f60a31d92468ffb9b5b1ef9c9164ba6f4d47e5d003cfe53801ea" at bounding box center [744, 712] width 337 height 13
click at [199, 415] on td at bounding box center [193, 422] width 29 height 53
drag, startPoint x: 196, startPoint y: 423, endPoint x: 189, endPoint y: 390, distance: 33.7
click at [194, 422] on div at bounding box center [193, 421] width 12 height 9
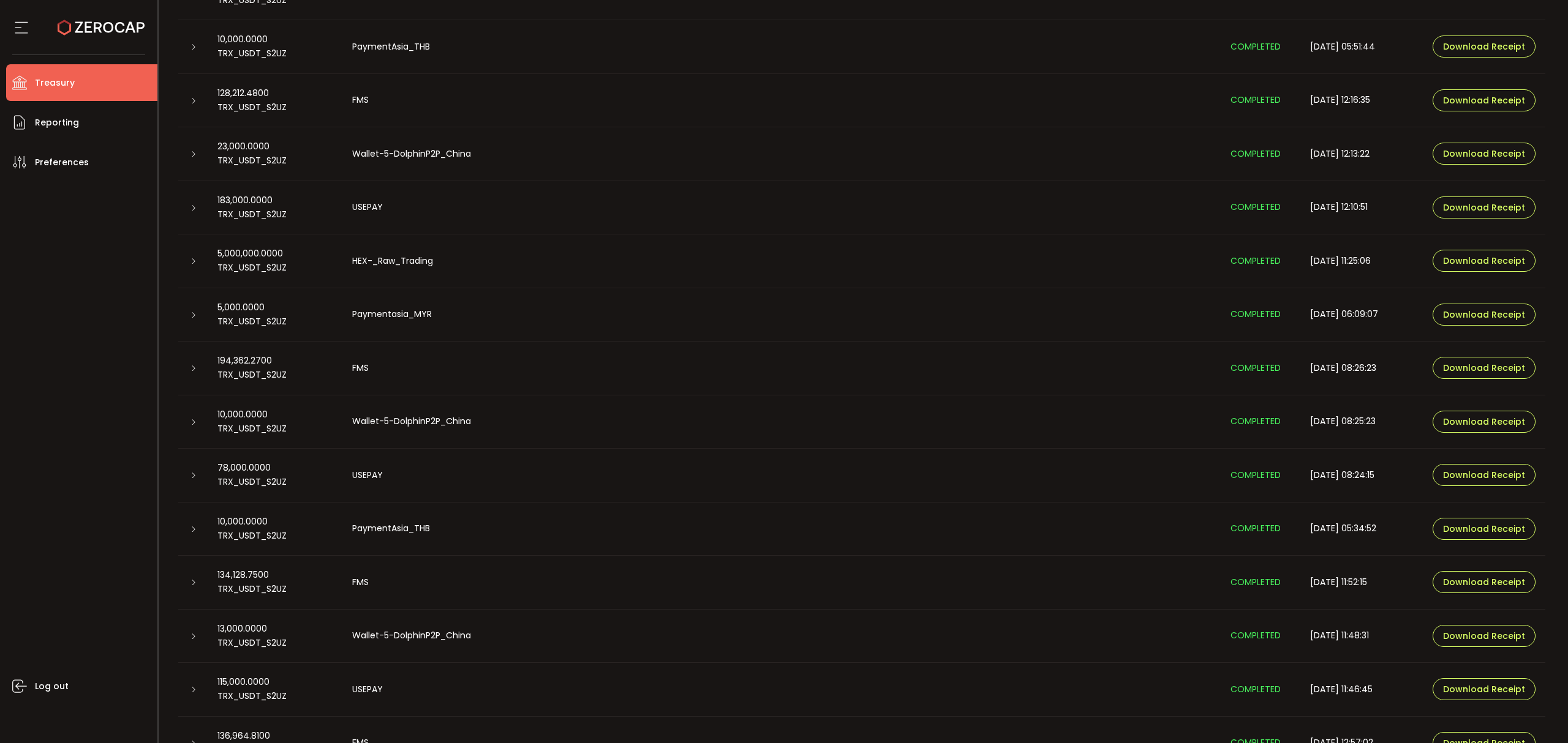
click at [186, 368] on div at bounding box center [193, 368] width 29 height 12
click at [188, 366] on div at bounding box center [192, 368] width 9 height 12
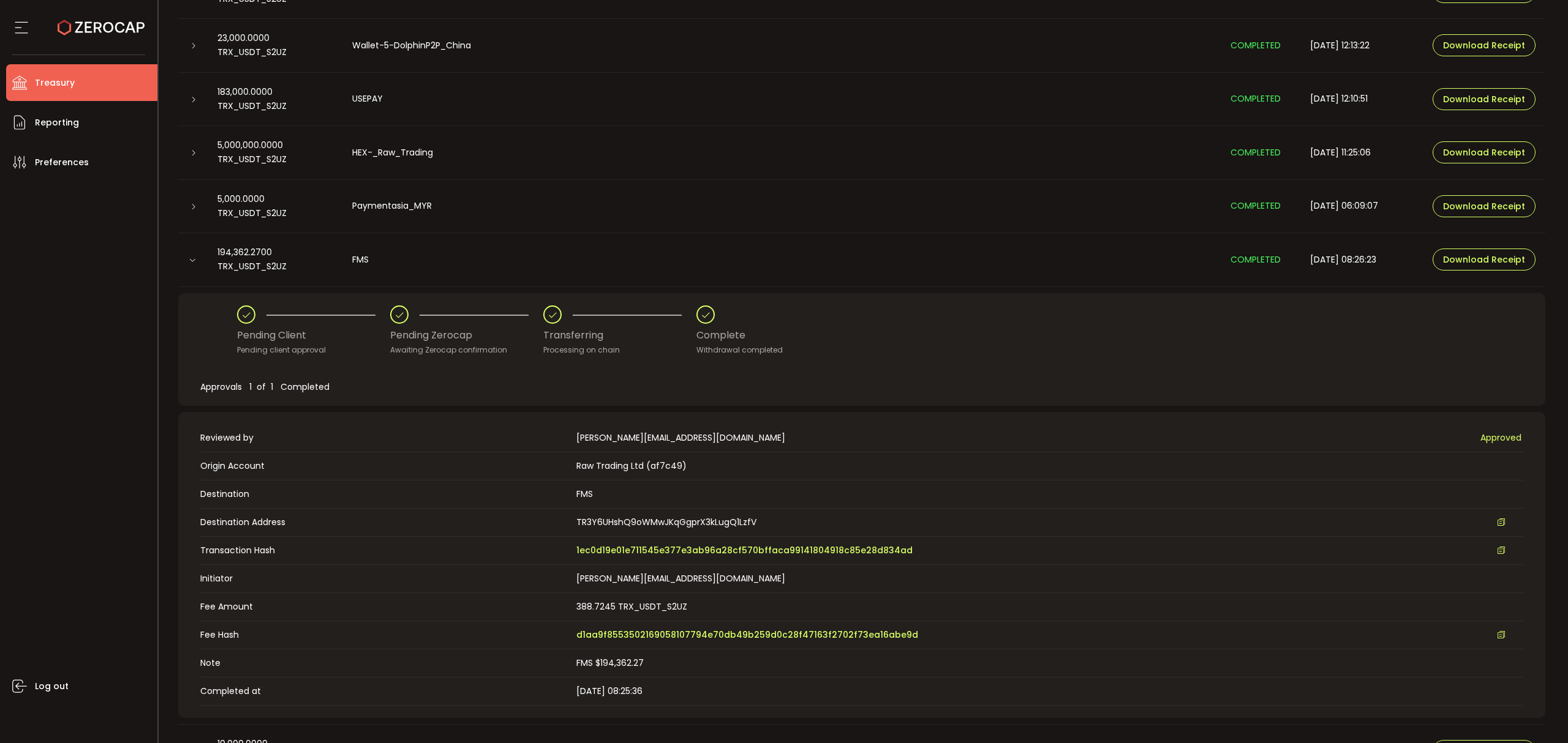
scroll to position [897, 0]
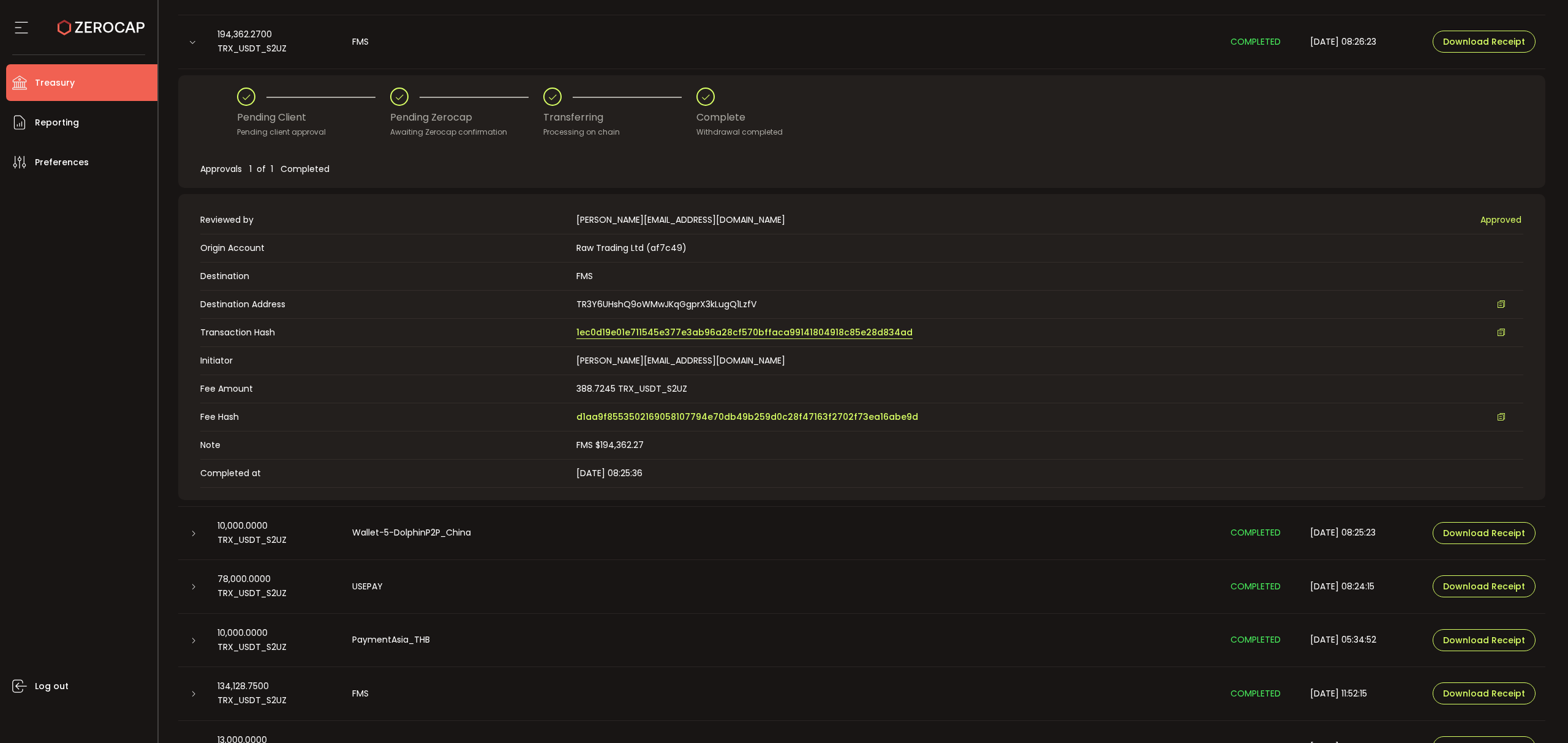
click at [726, 330] on span "1ec0d19e01e711545e377e3ab96a28cf570bffaca99141804918c85e28d834ad" at bounding box center [744, 332] width 336 height 13
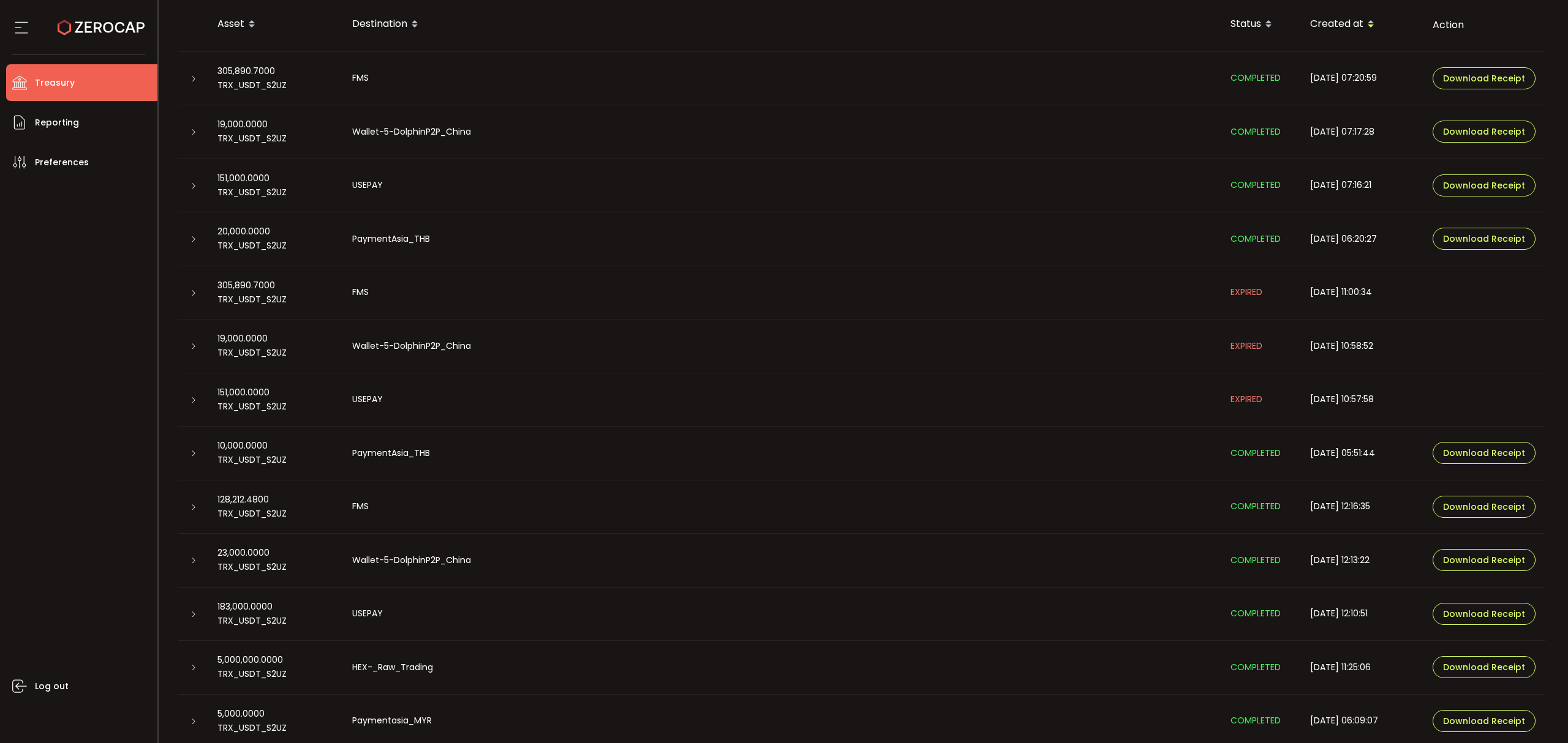
scroll to position [326, 0]
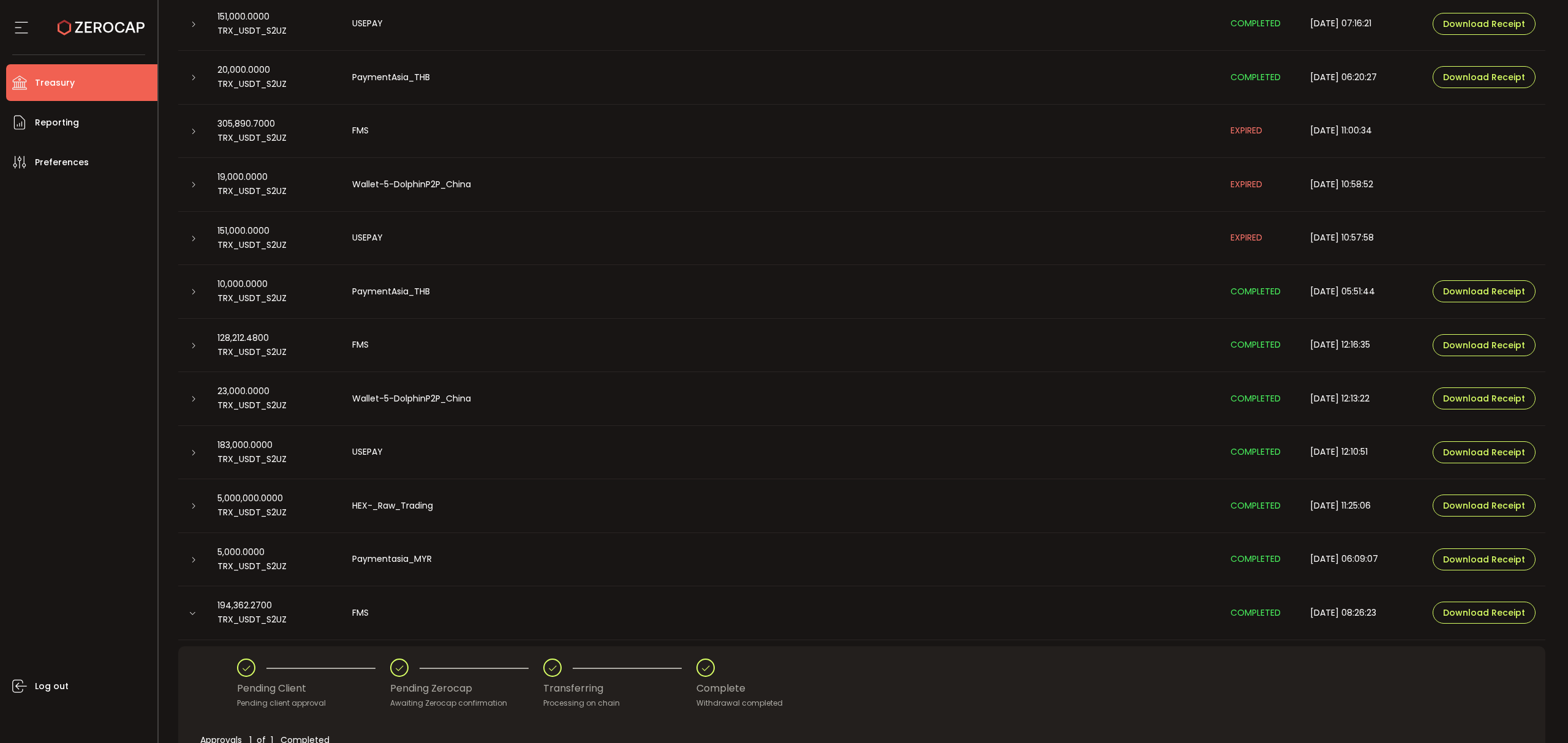
click at [191, 556] on icon at bounding box center [193, 559] width 8 height 8
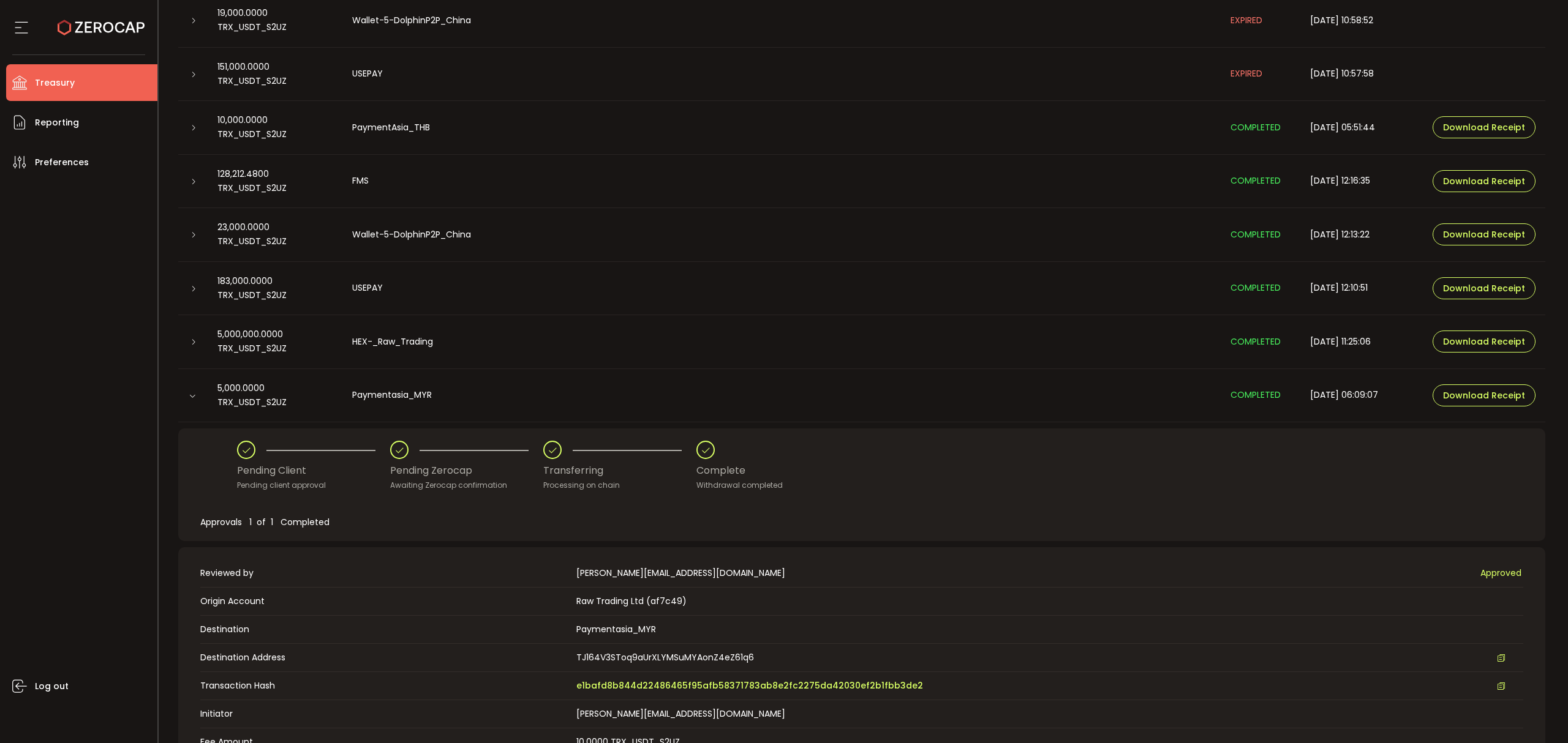
scroll to position [652, 0]
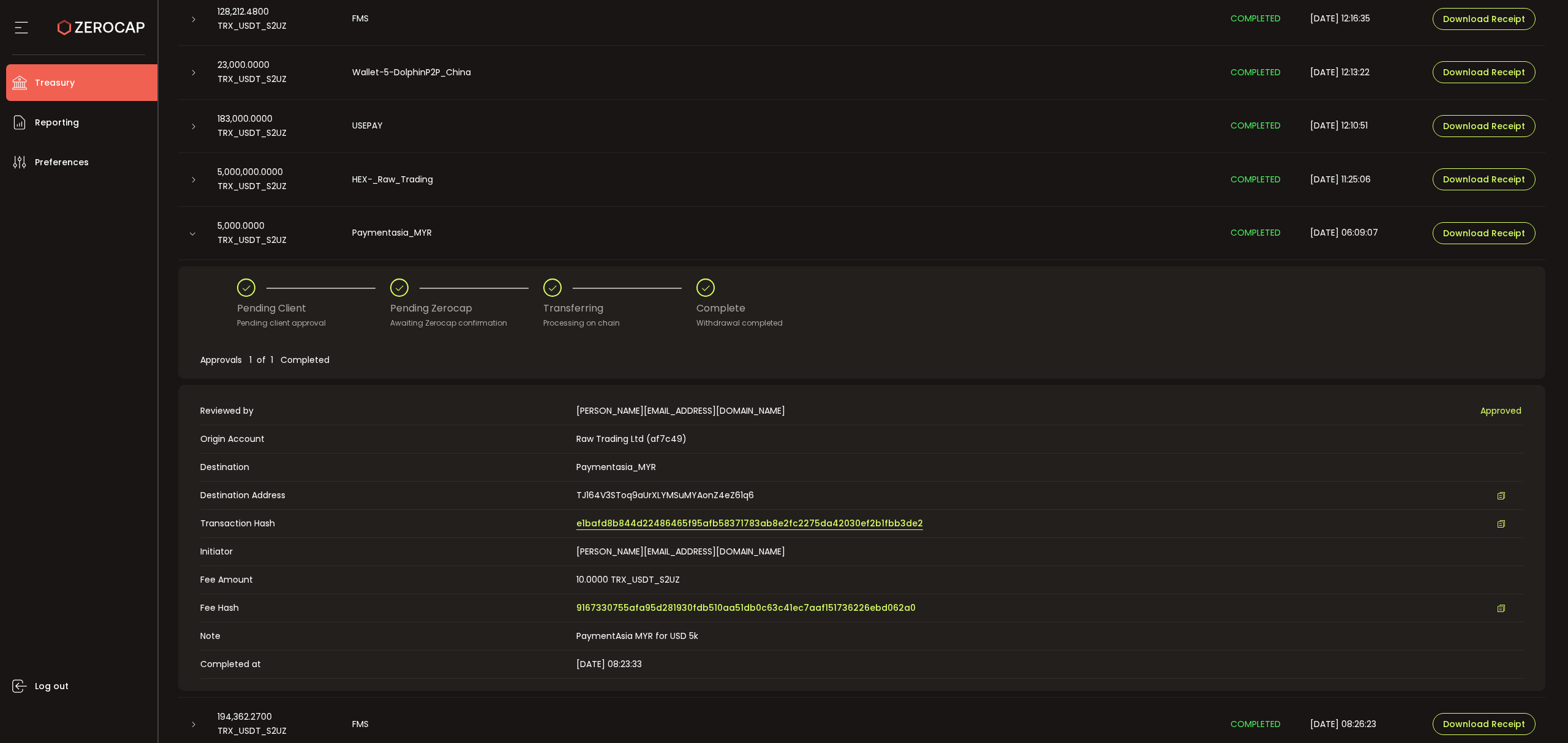
click at [835, 527] on span "e1bafd8b844d22486465f95afb58371783ab8e2fc2275da42030ef2b1fbb3de2" at bounding box center [750, 523] width 347 height 13
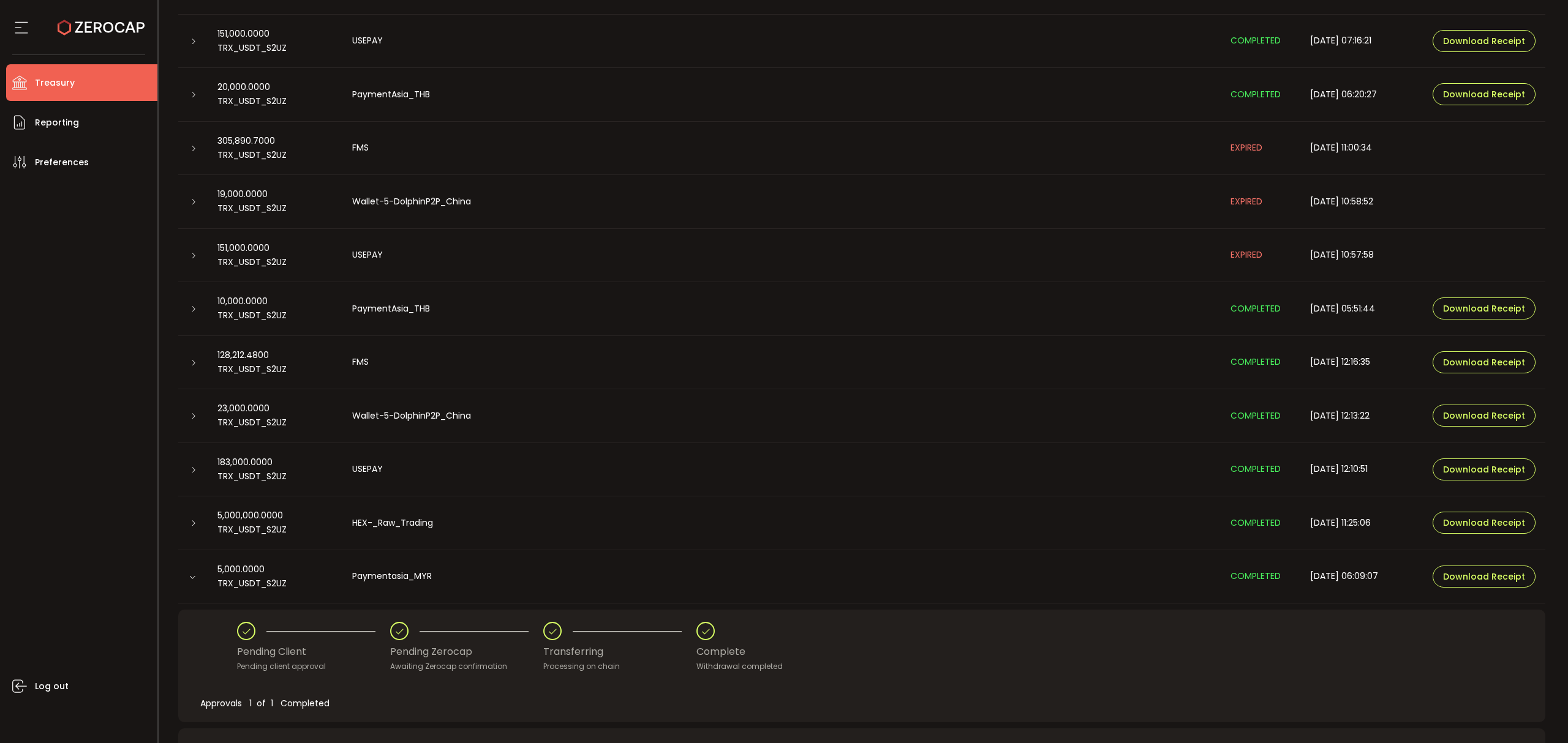
scroll to position [490, 0]
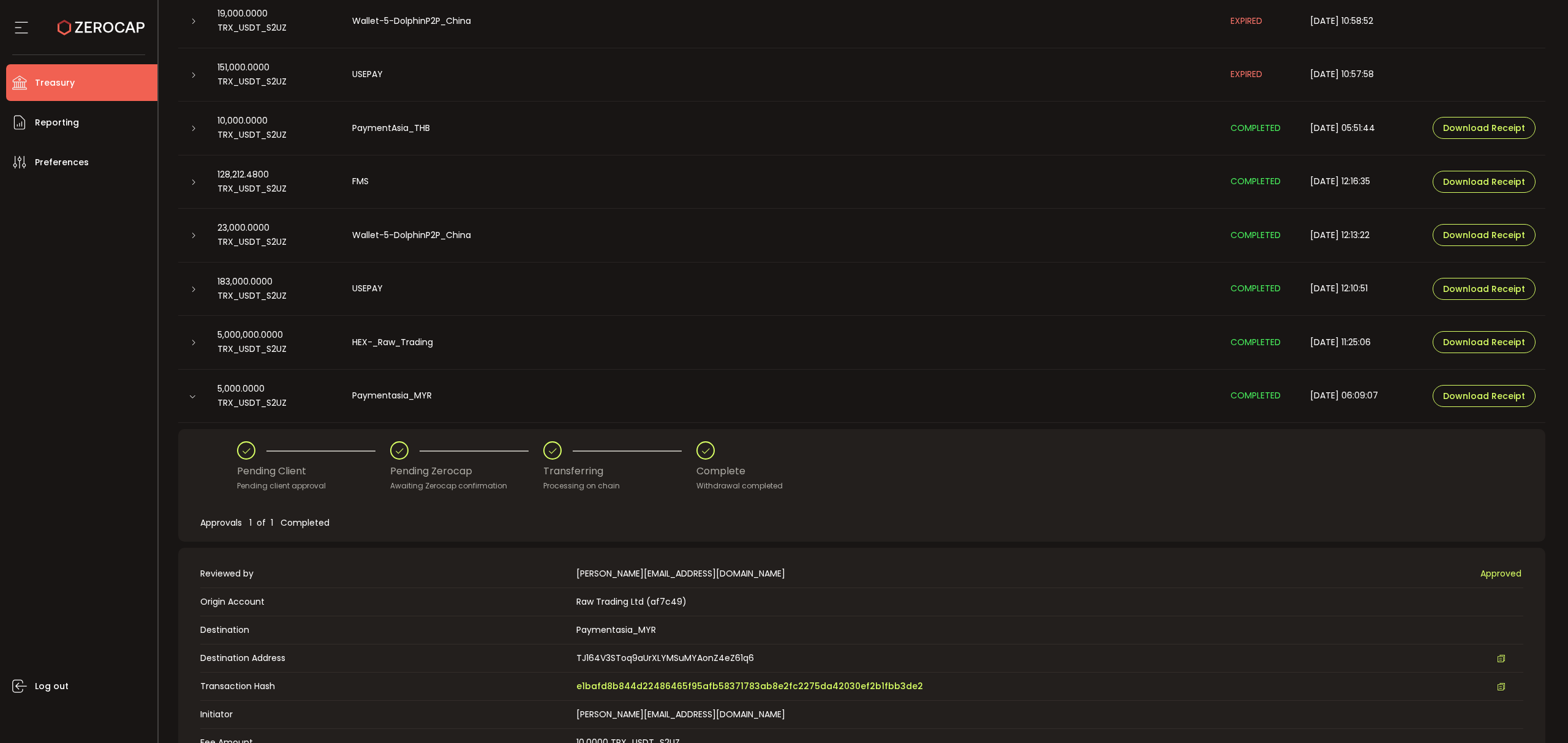
click at [195, 397] on icon at bounding box center [192, 396] width 8 height 8
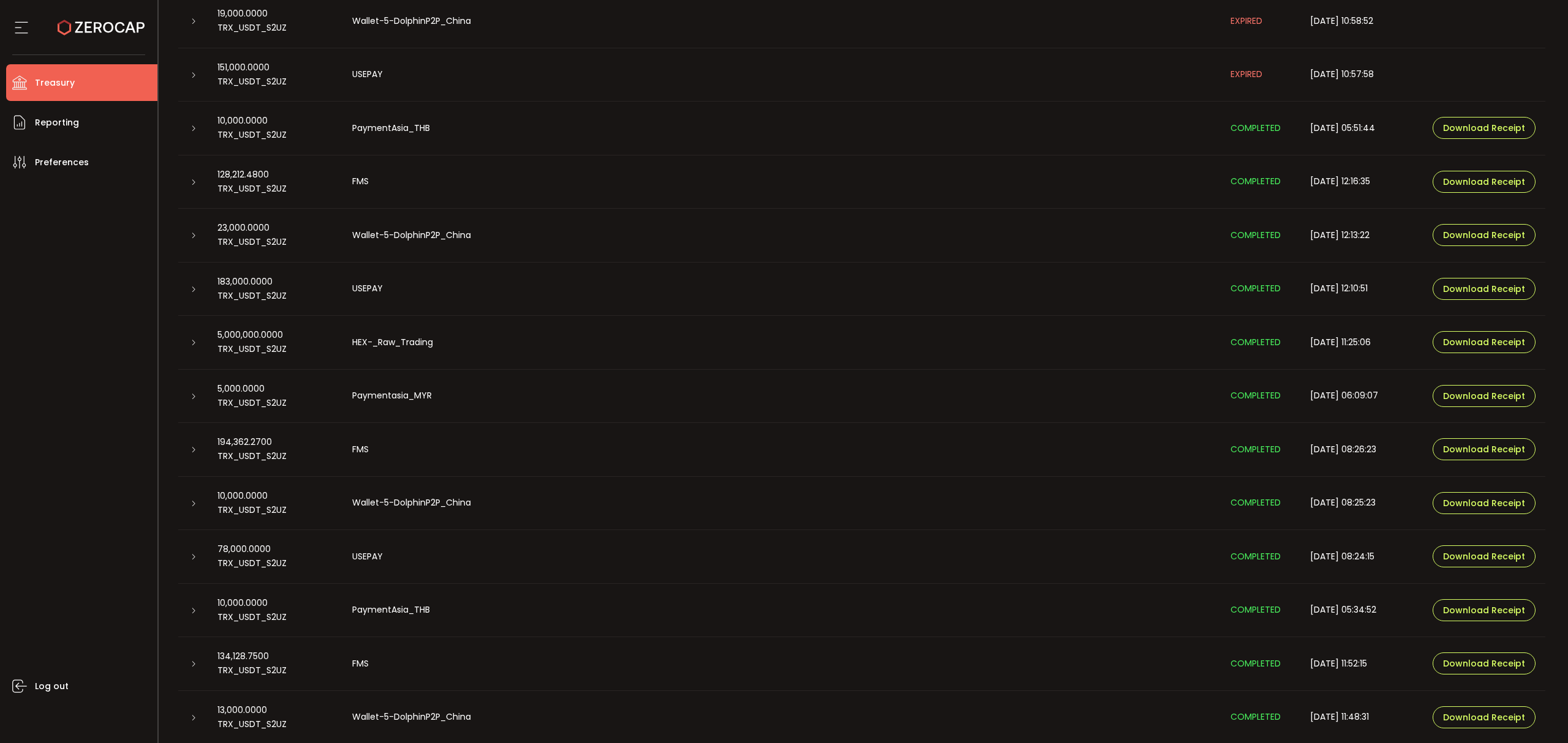
click at [191, 279] on td at bounding box center [193, 290] width 29 height 53
click at [195, 290] on icon at bounding box center [193, 290] width 8 height 8
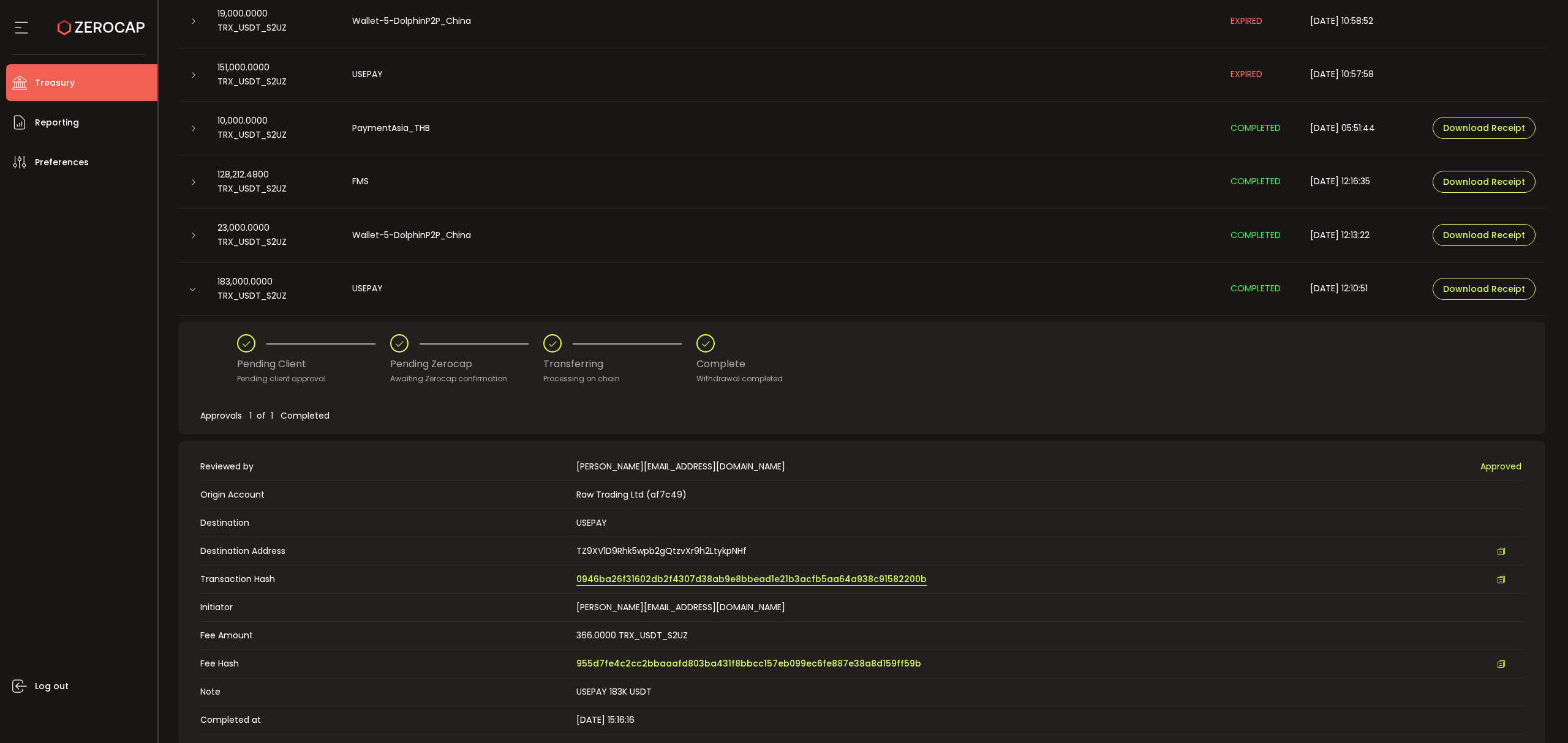
click at [849, 578] on span "0946ba26f31602db2f4307d38ab9e8bbead1e21b3acfb5aa64a938c91582200b" at bounding box center [751, 579] width 350 height 13
click at [204, 284] on div at bounding box center [193, 289] width 29 height 12
click at [189, 290] on icon at bounding box center [192, 290] width 8 height 8
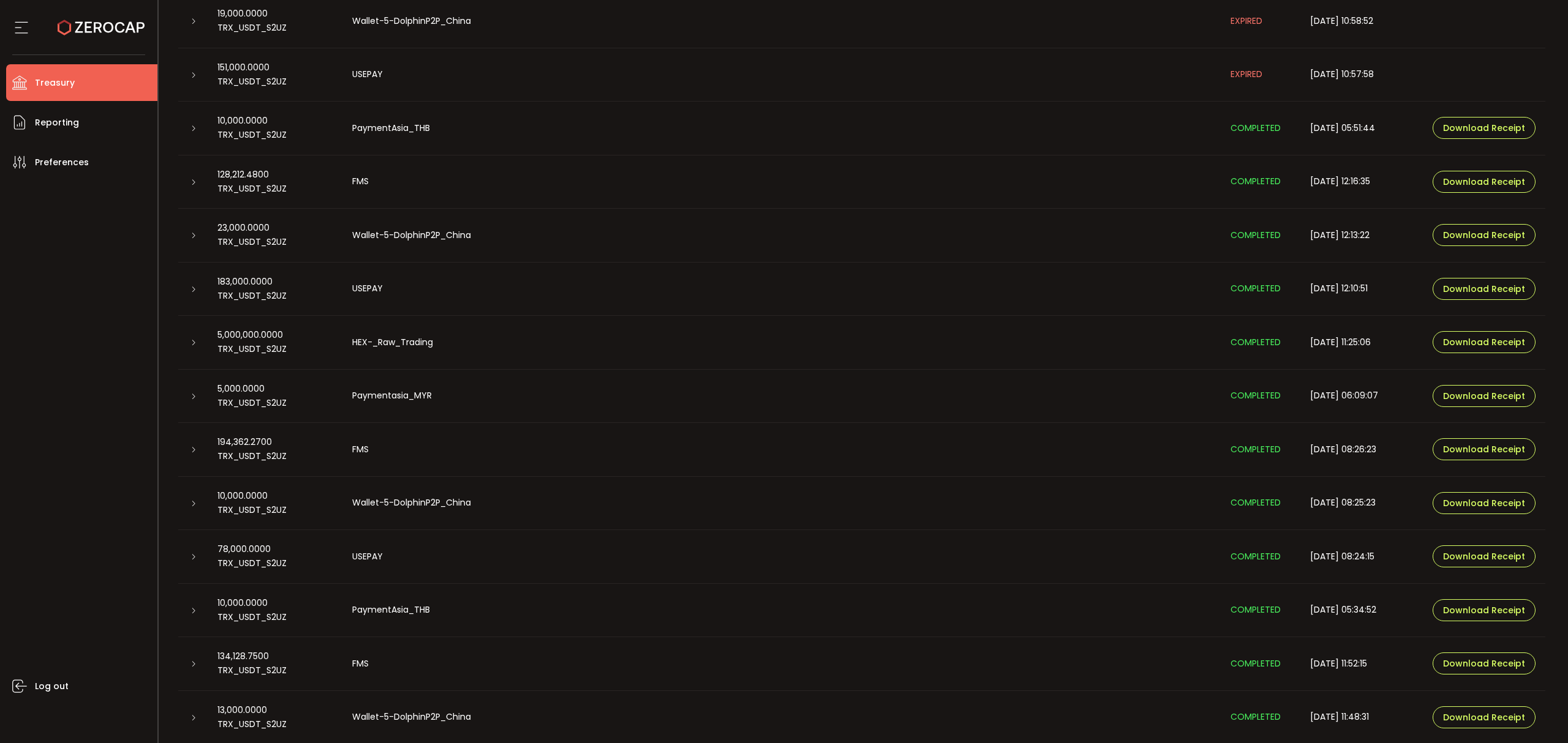
click at [201, 235] on div at bounding box center [193, 235] width 29 height 12
click at [191, 235] on icon at bounding box center [193, 235] width 8 height 8
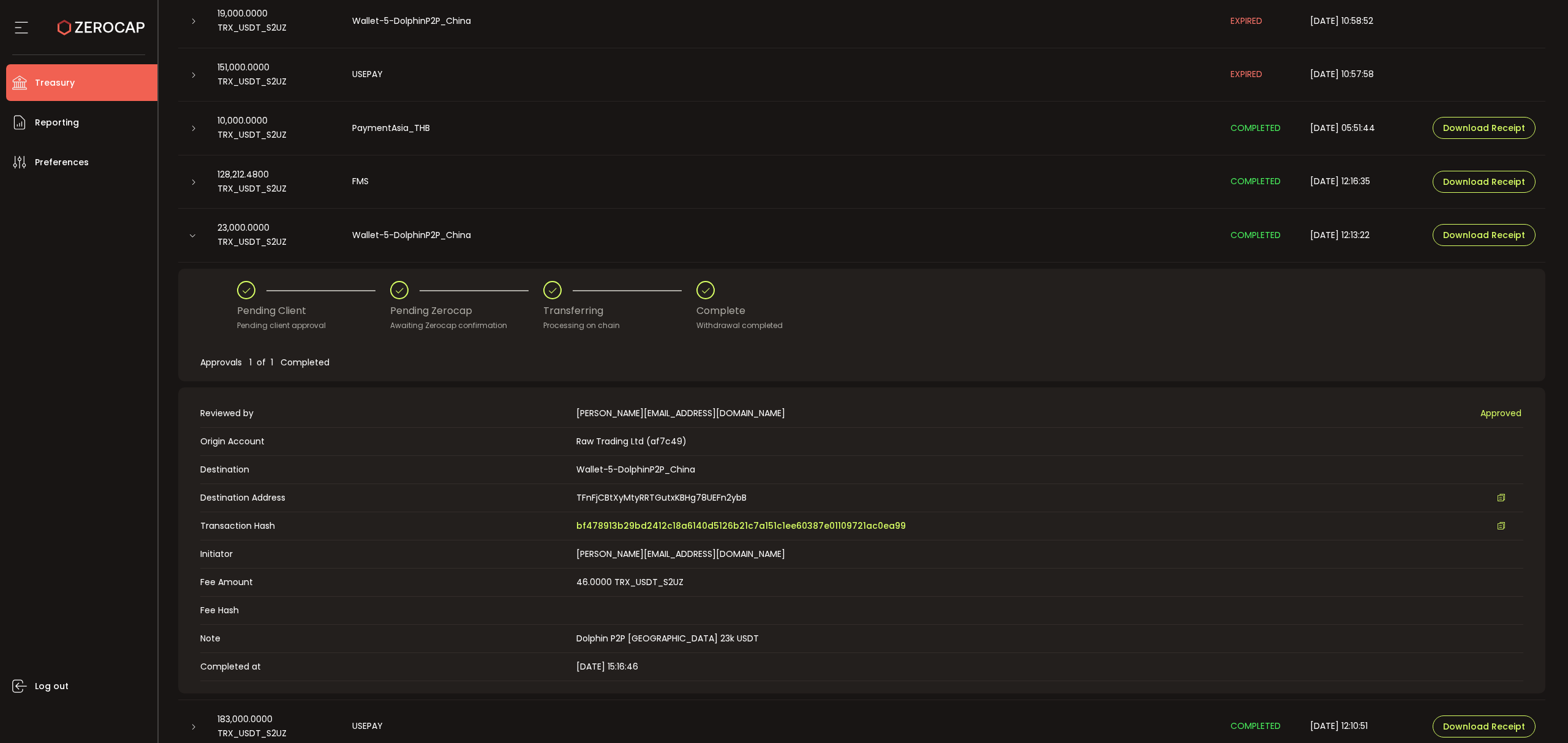
click at [913, 290] on div "Pending Client Pending client approval Pending Zerocap Awaiting Zerocap confirm…" at bounding box center [862, 306] width 1249 height 51
click at [804, 522] on span "bf478913b29bd2412c18a6140d5126b21c7a151c1ee60387e01109721ac0ea99" at bounding box center [741, 526] width 329 height 13
click at [185, 231] on div at bounding box center [193, 235] width 29 height 12
click at [191, 238] on icon at bounding box center [192, 235] width 8 height 8
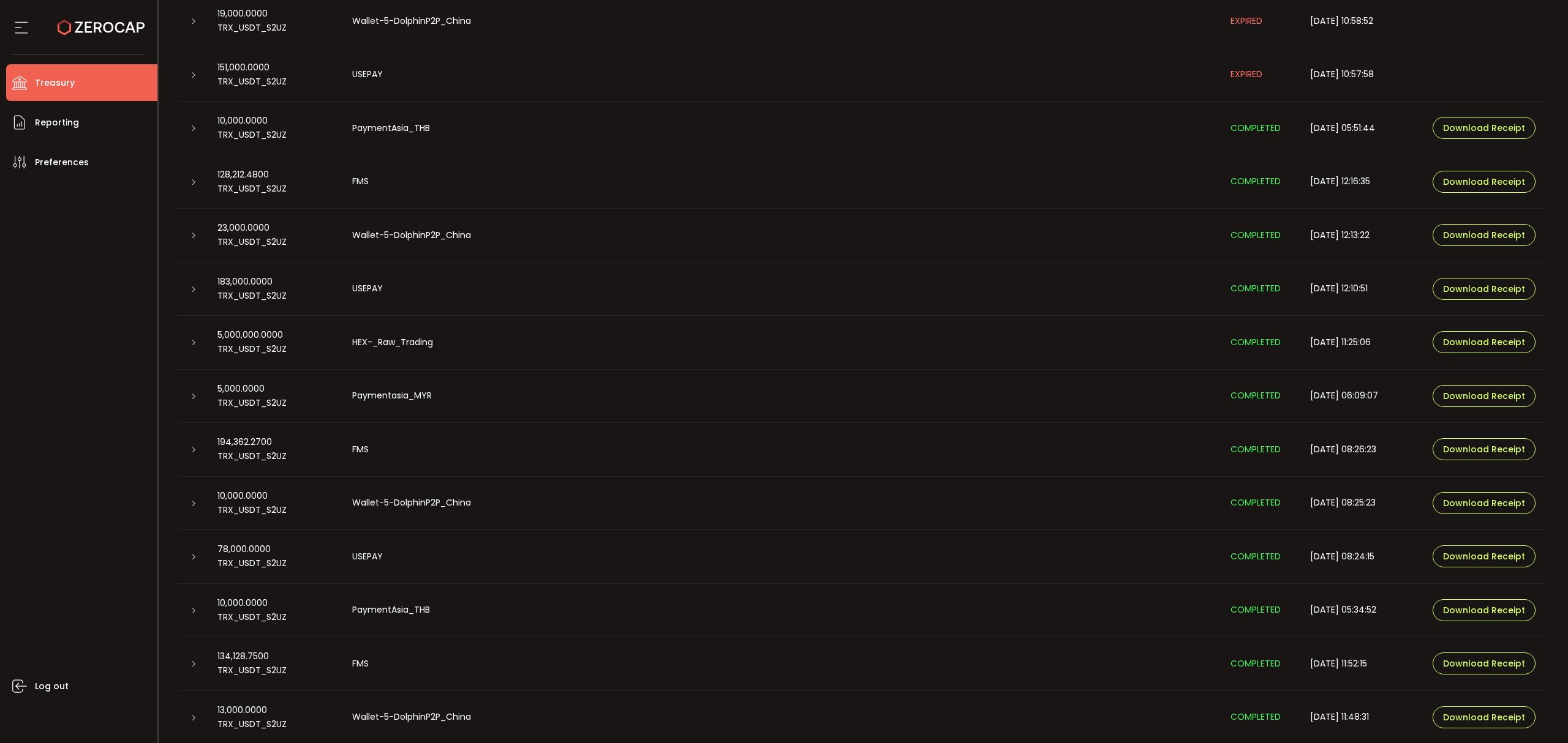
click at [195, 179] on icon at bounding box center [193, 182] width 8 height 8
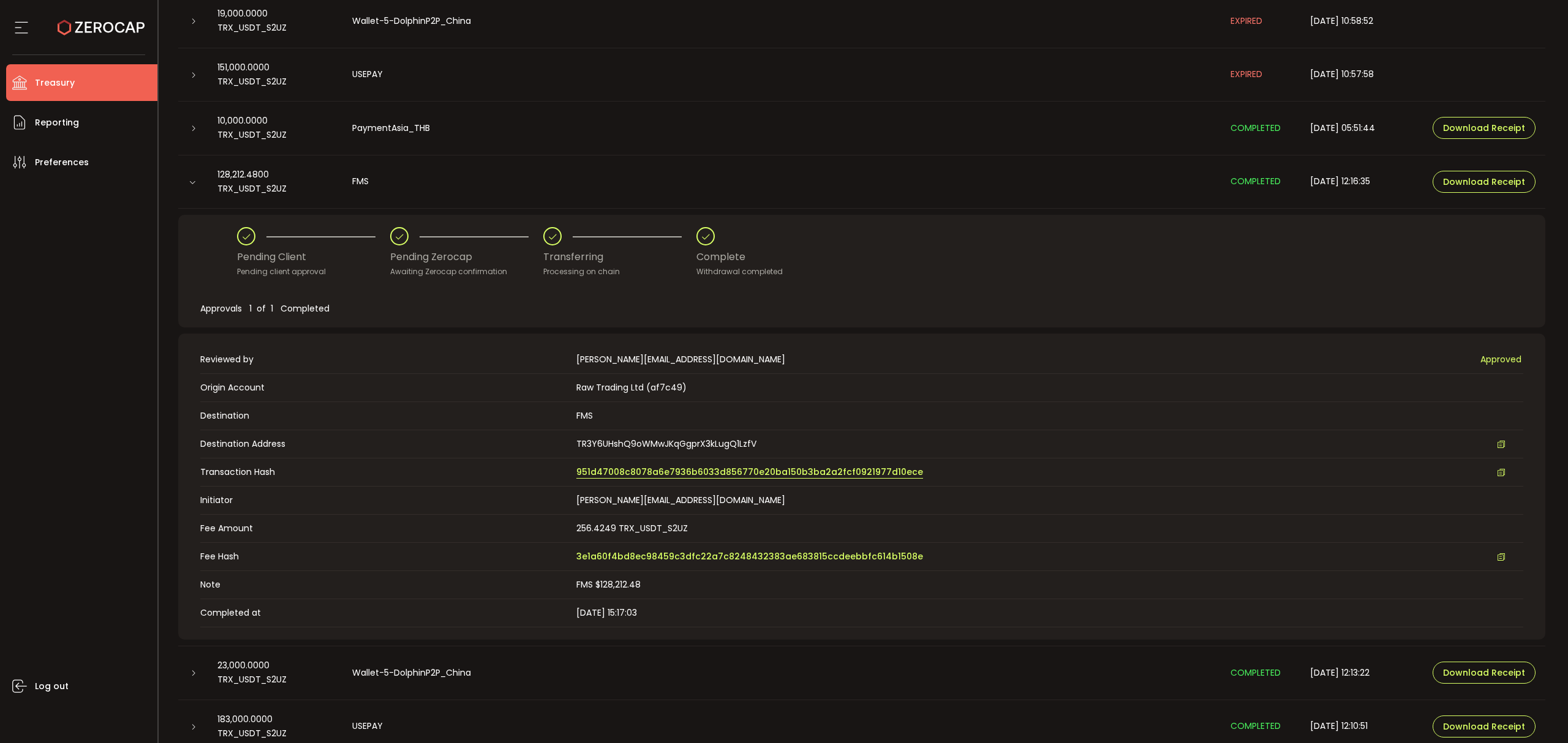
click at [709, 476] on span "951d47008c8078a6e7936b6033d856770e20ba150b3ba2a2fcf0921977d10ece" at bounding box center [750, 471] width 347 height 13
click at [192, 176] on div at bounding box center [193, 182] width 29 height 12
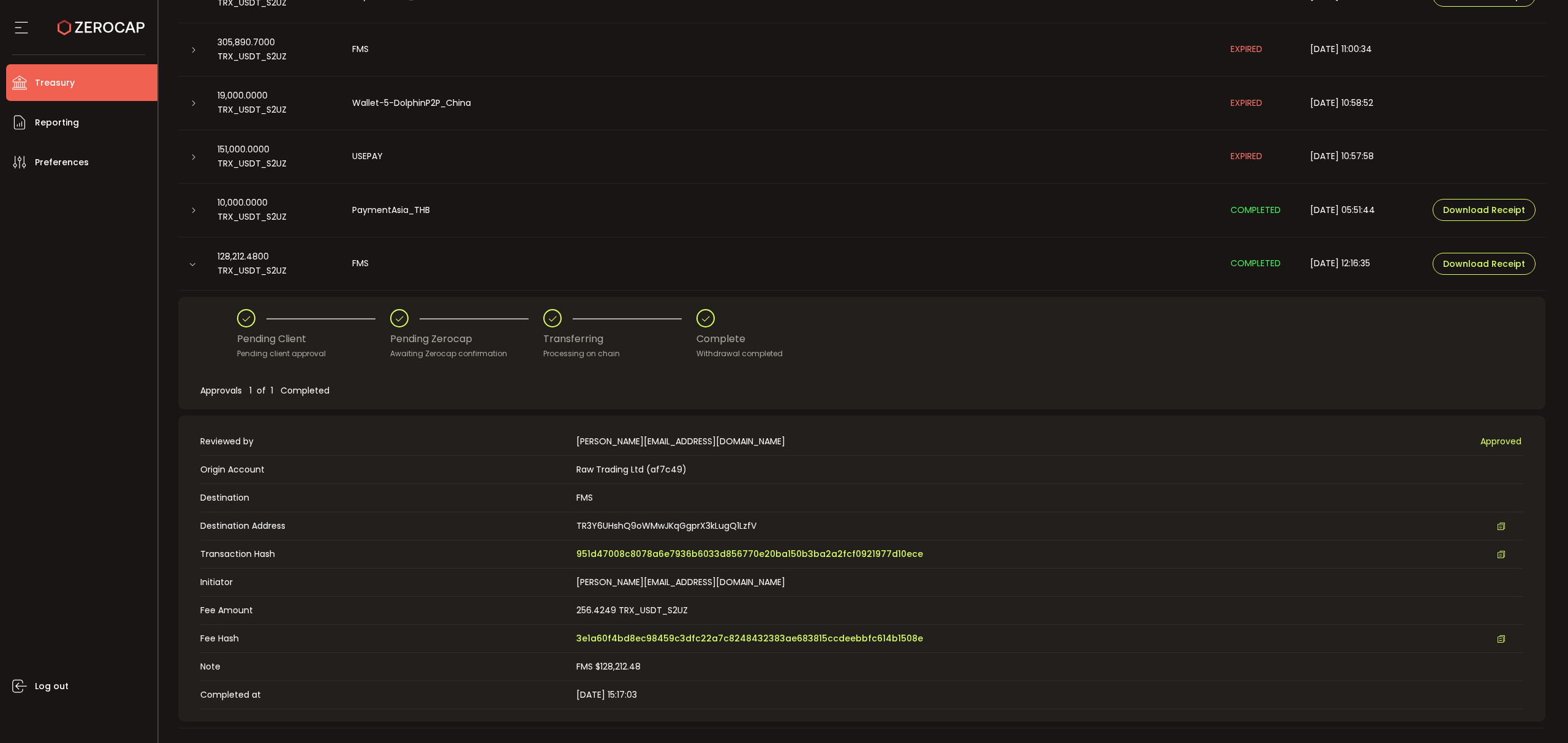
click at [196, 153] on icon at bounding box center [193, 157] width 8 height 8
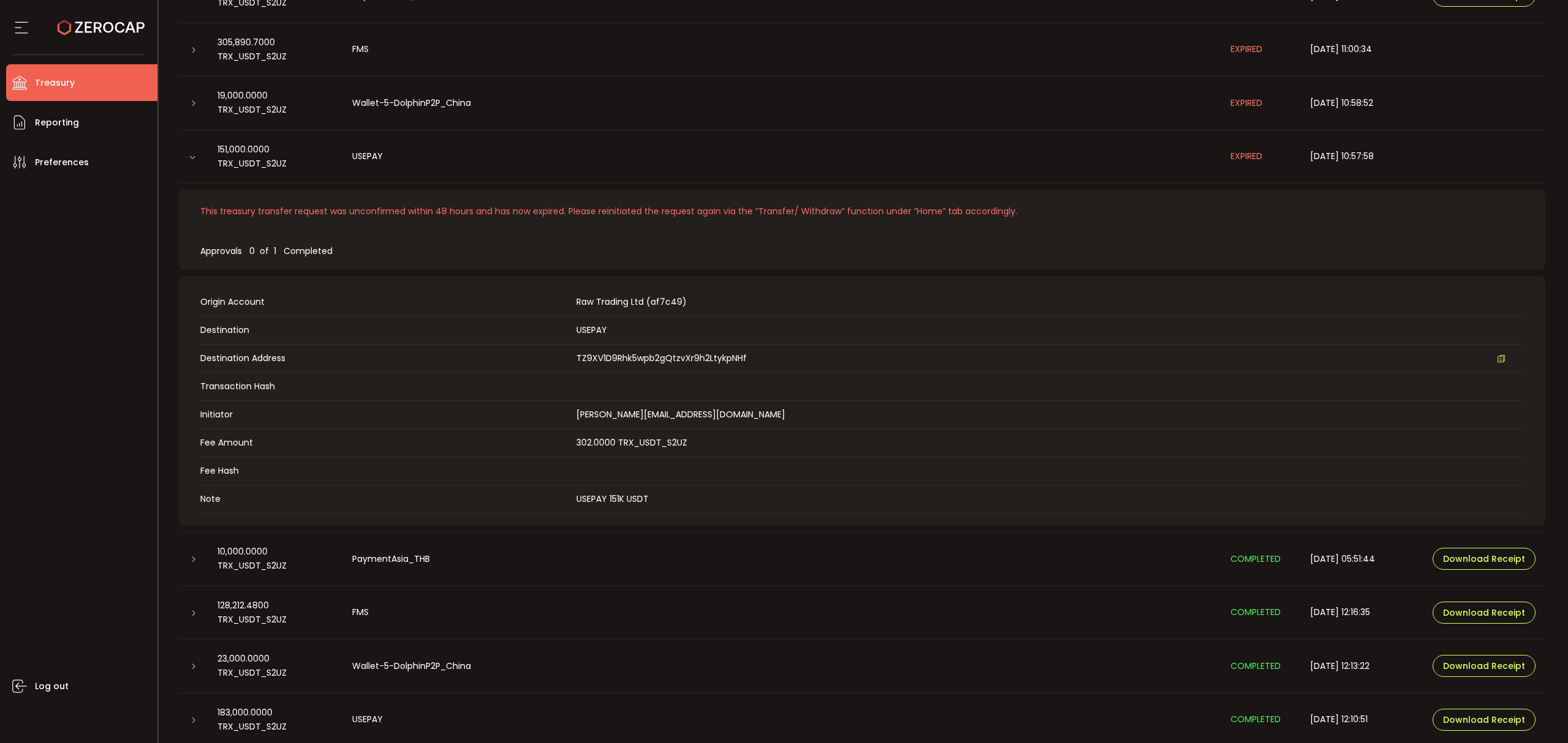
click at [191, 161] on div at bounding box center [193, 157] width 29 height 12
click at [191, 154] on icon at bounding box center [192, 157] width 8 height 8
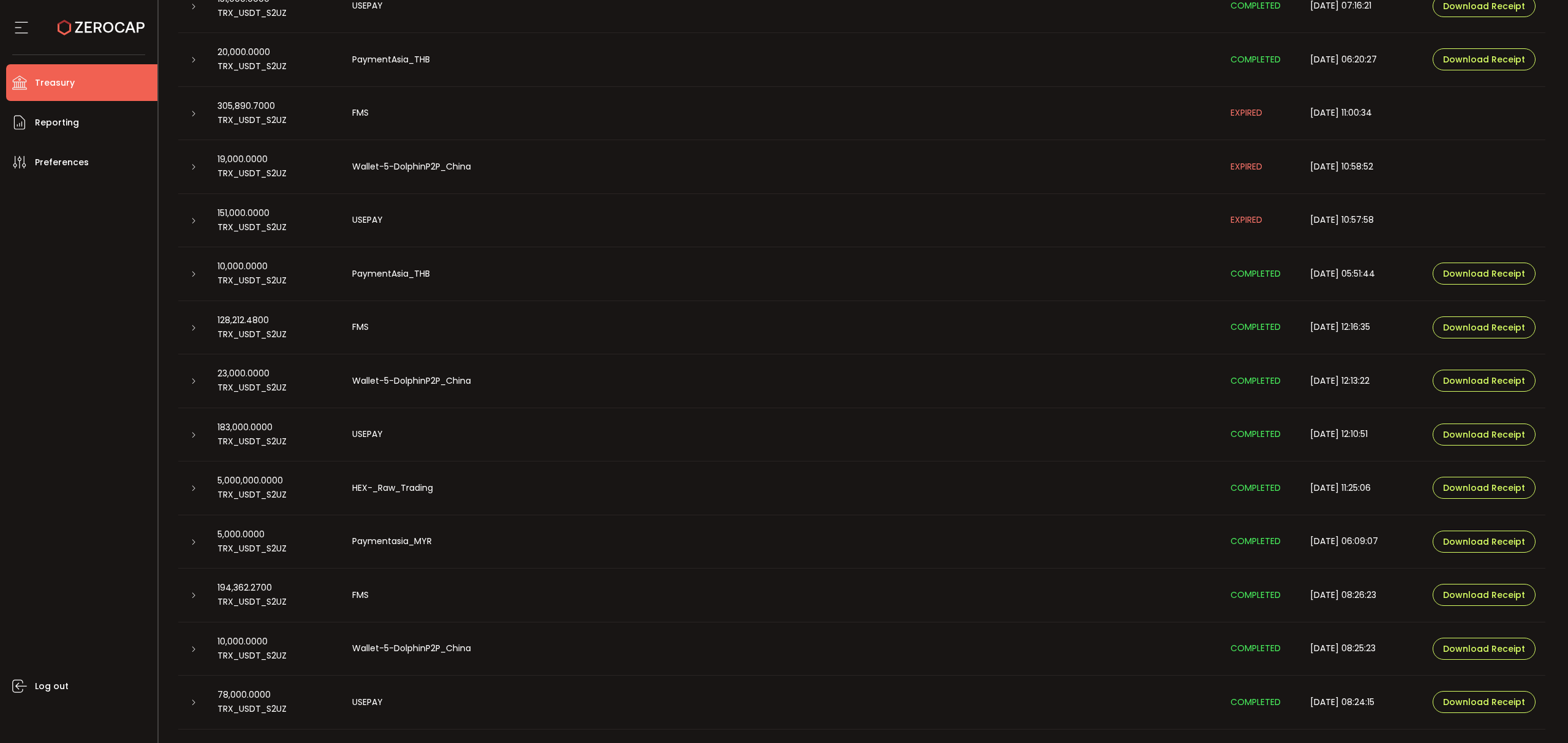
scroll to position [245, 0]
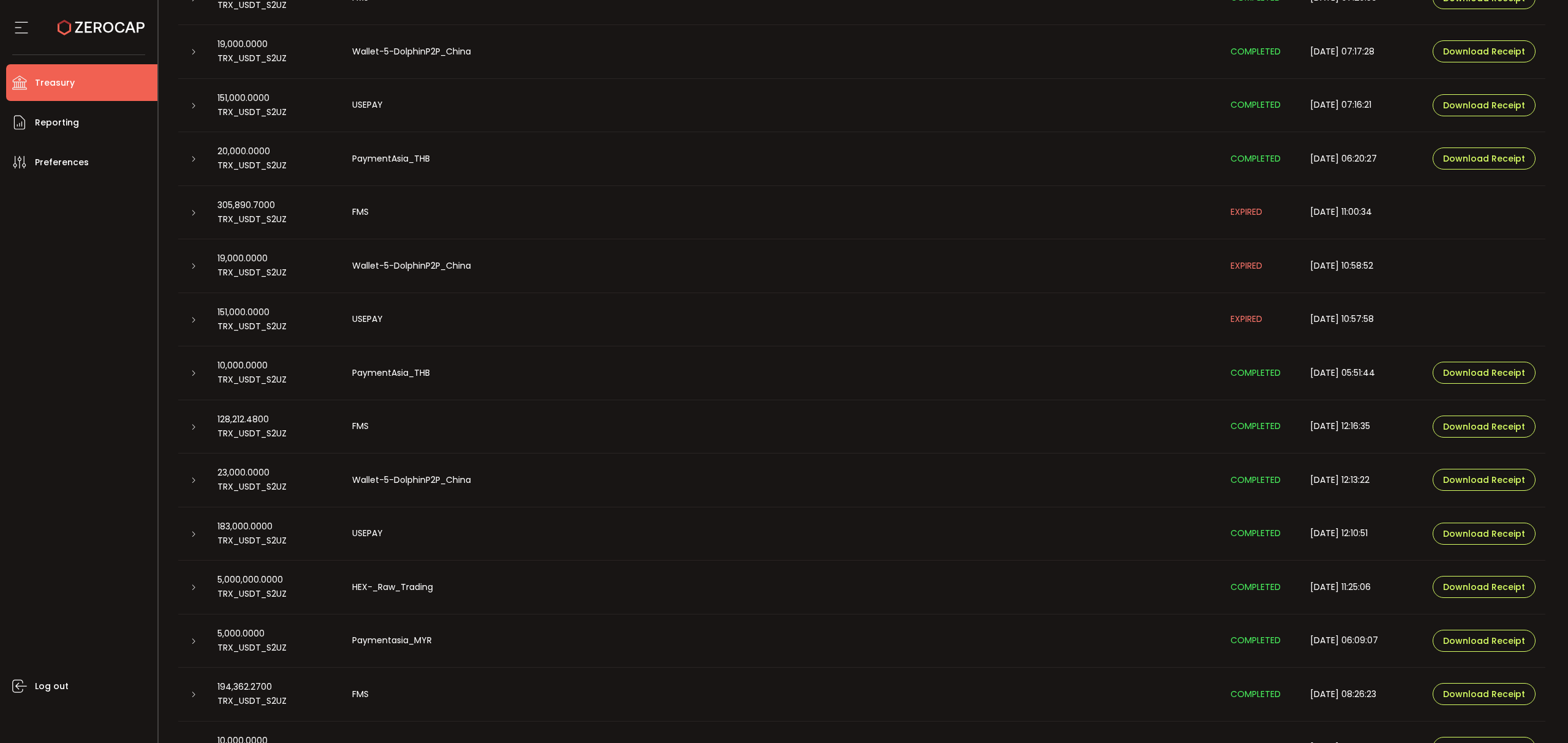
click at [191, 103] on icon at bounding box center [193, 106] width 8 height 8
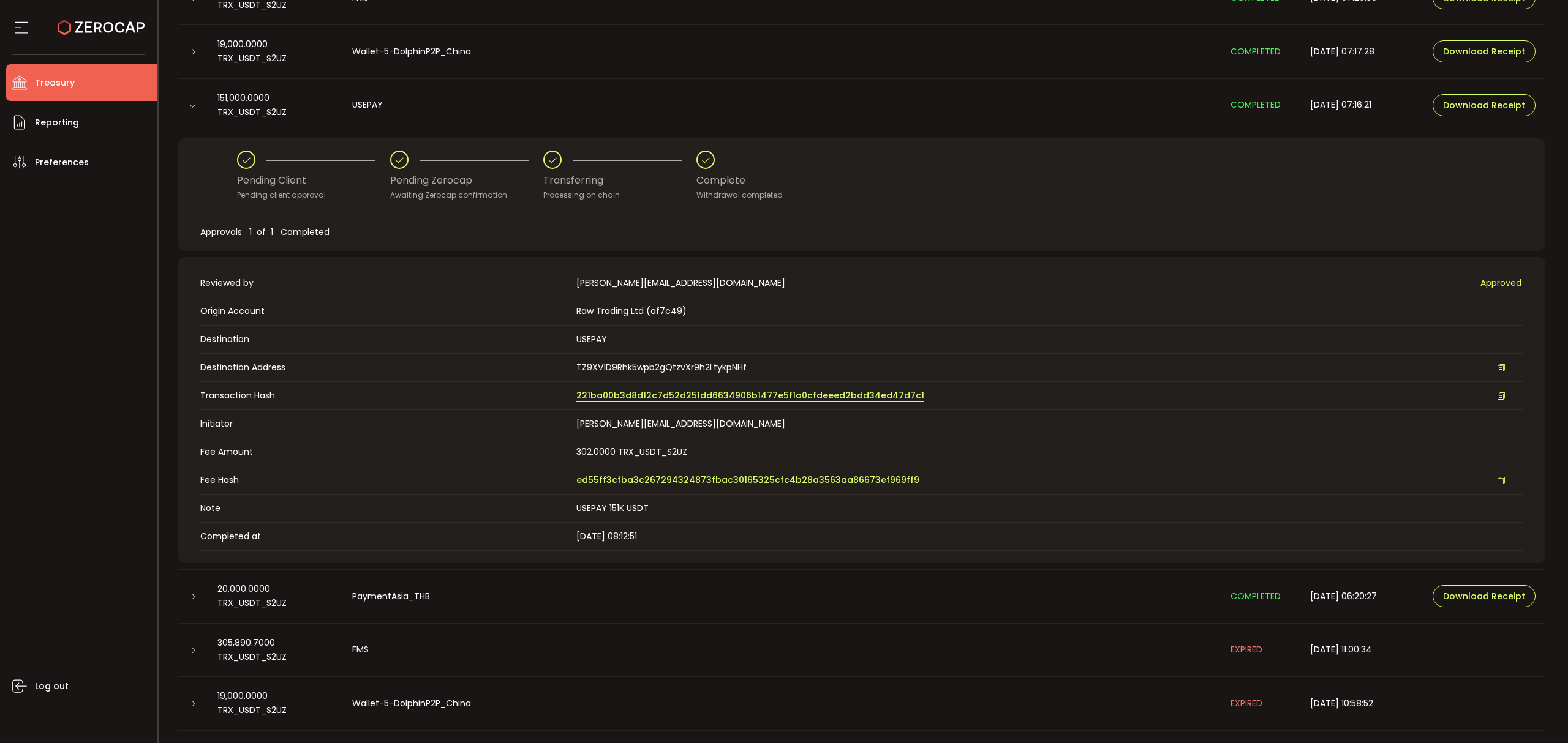
click at [782, 399] on span "221ba00b3d8d12c7d52d251dd6634906b1477e5f1a0cfdeeed2bdd34ed47d7c1" at bounding box center [750, 396] width 348 height 13
click at [202, 102] on div at bounding box center [193, 105] width 29 height 12
click at [191, 106] on icon at bounding box center [192, 106] width 8 height 8
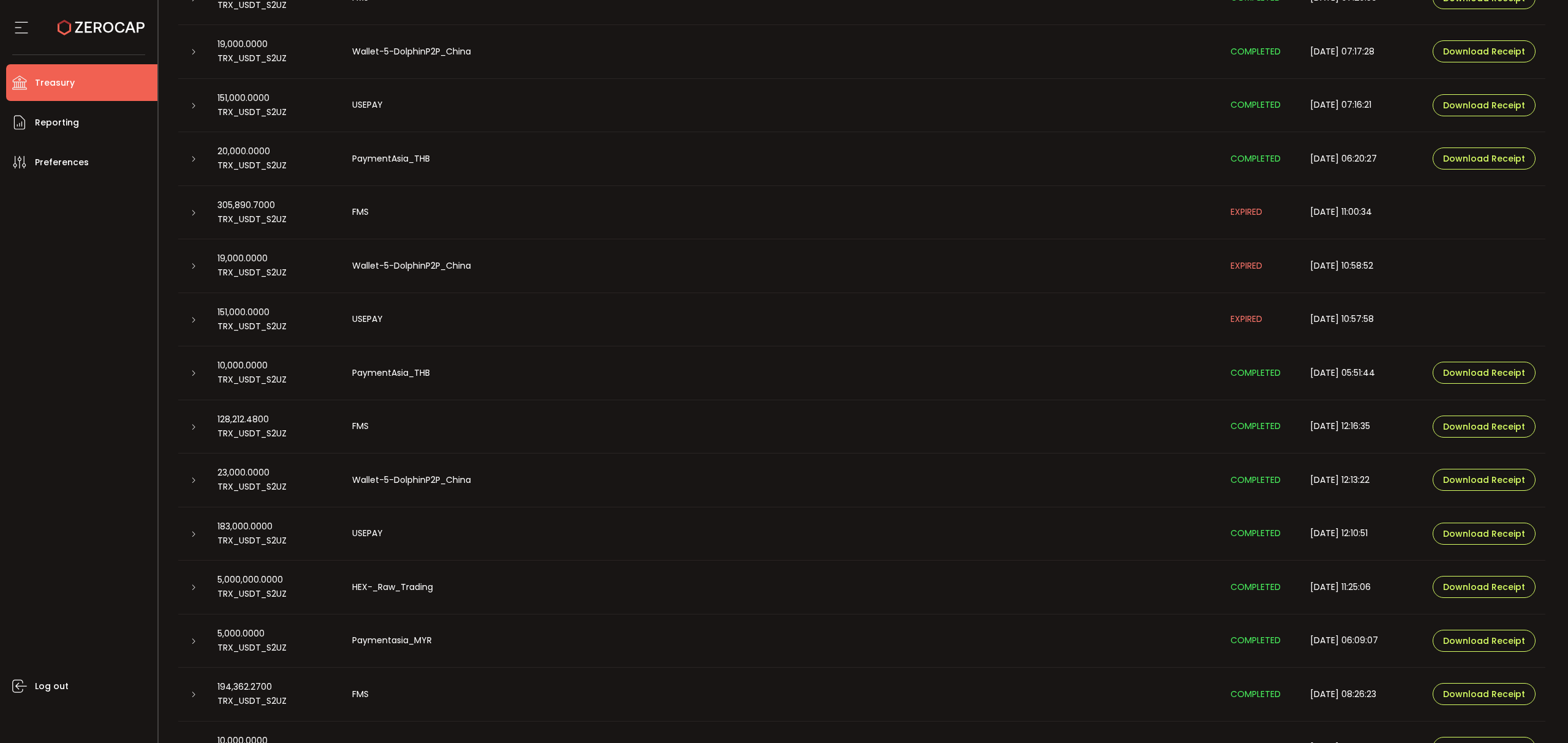
click at [191, 53] on icon at bounding box center [193, 52] width 8 height 8
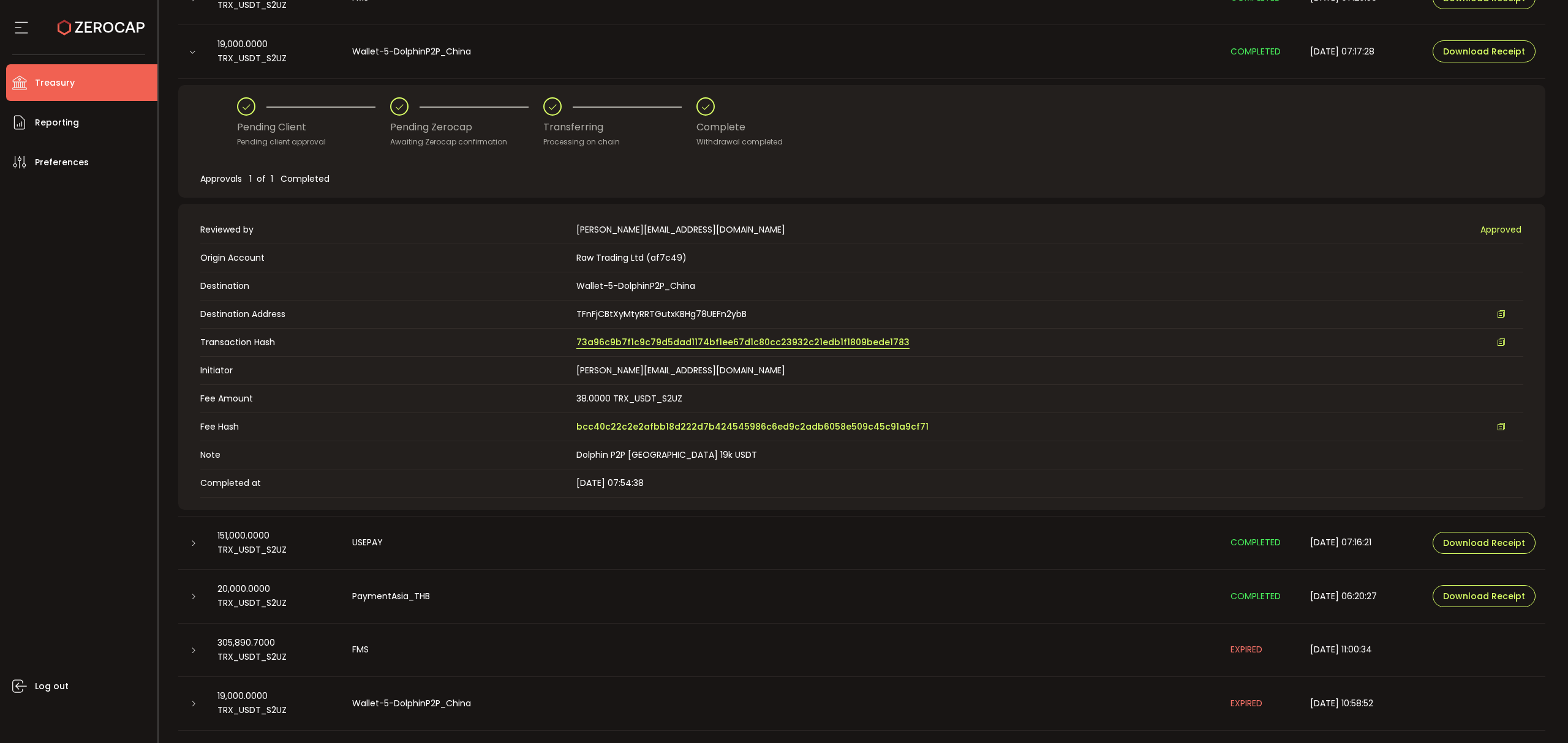
click at [800, 339] on span "73a96c9b7f1c9c79d5dad1174bf1ee67d1c80cc23932c21edb1f1809bede1783" at bounding box center [743, 342] width 333 height 13
click at [191, 57] on div at bounding box center [193, 52] width 29 height 12
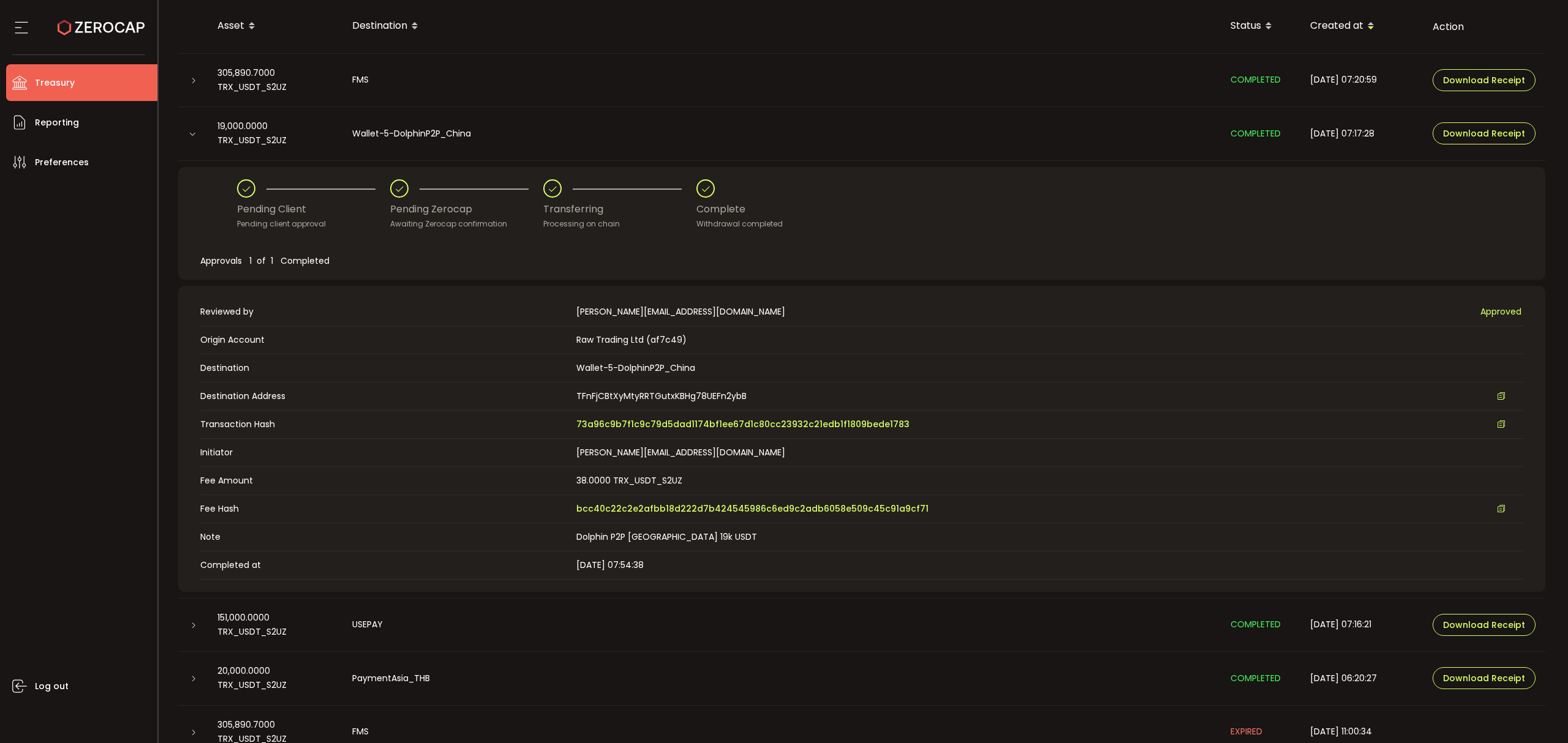
drag, startPoint x: 189, startPoint y: 136, endPoint x: 199, endPoint y: 96, distance: 41.2
click at [189, 135] on icon at bounding box center [192, 134] width 8 height 8
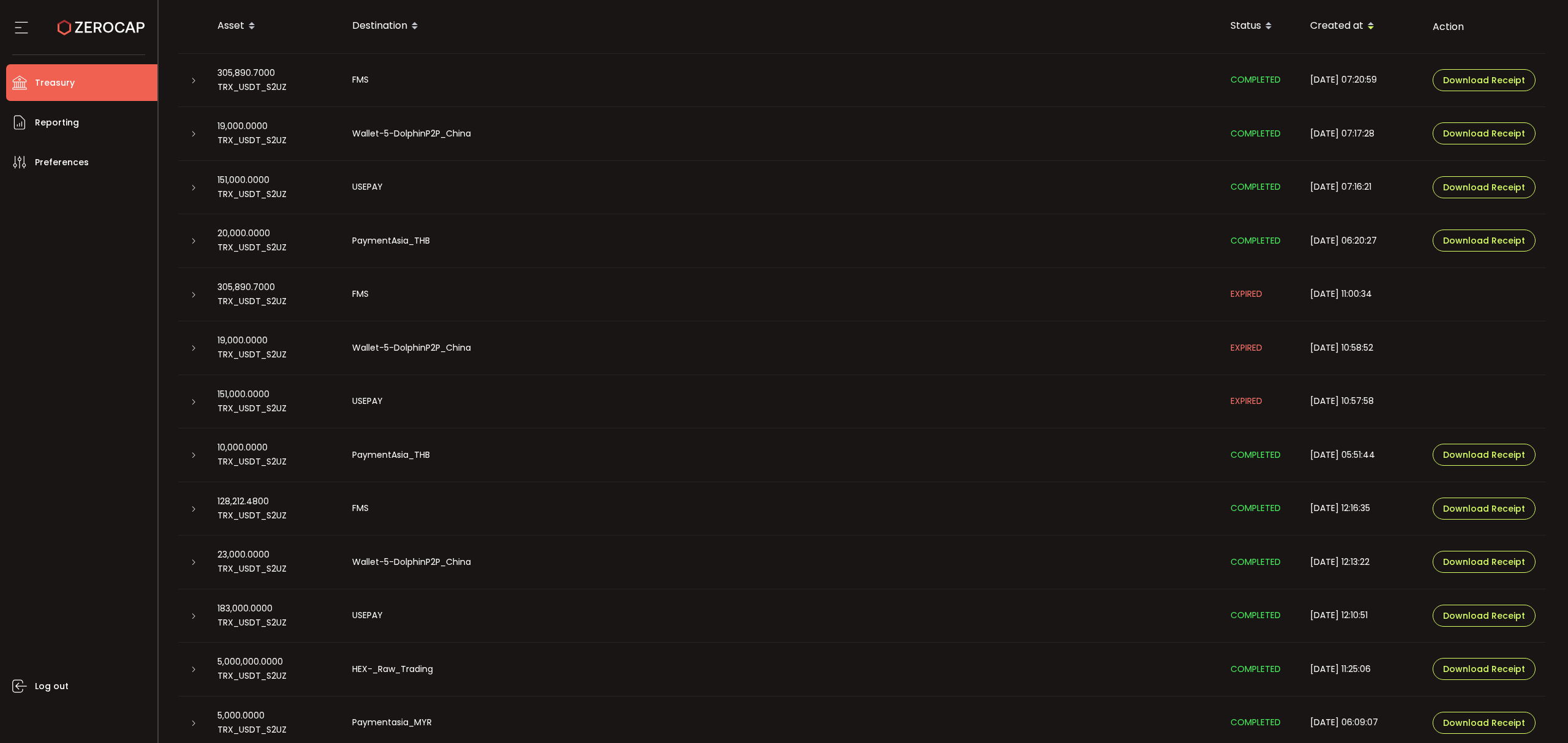
click at [190, 82] on icon at bounding box center [193, 80] width 8 height 8
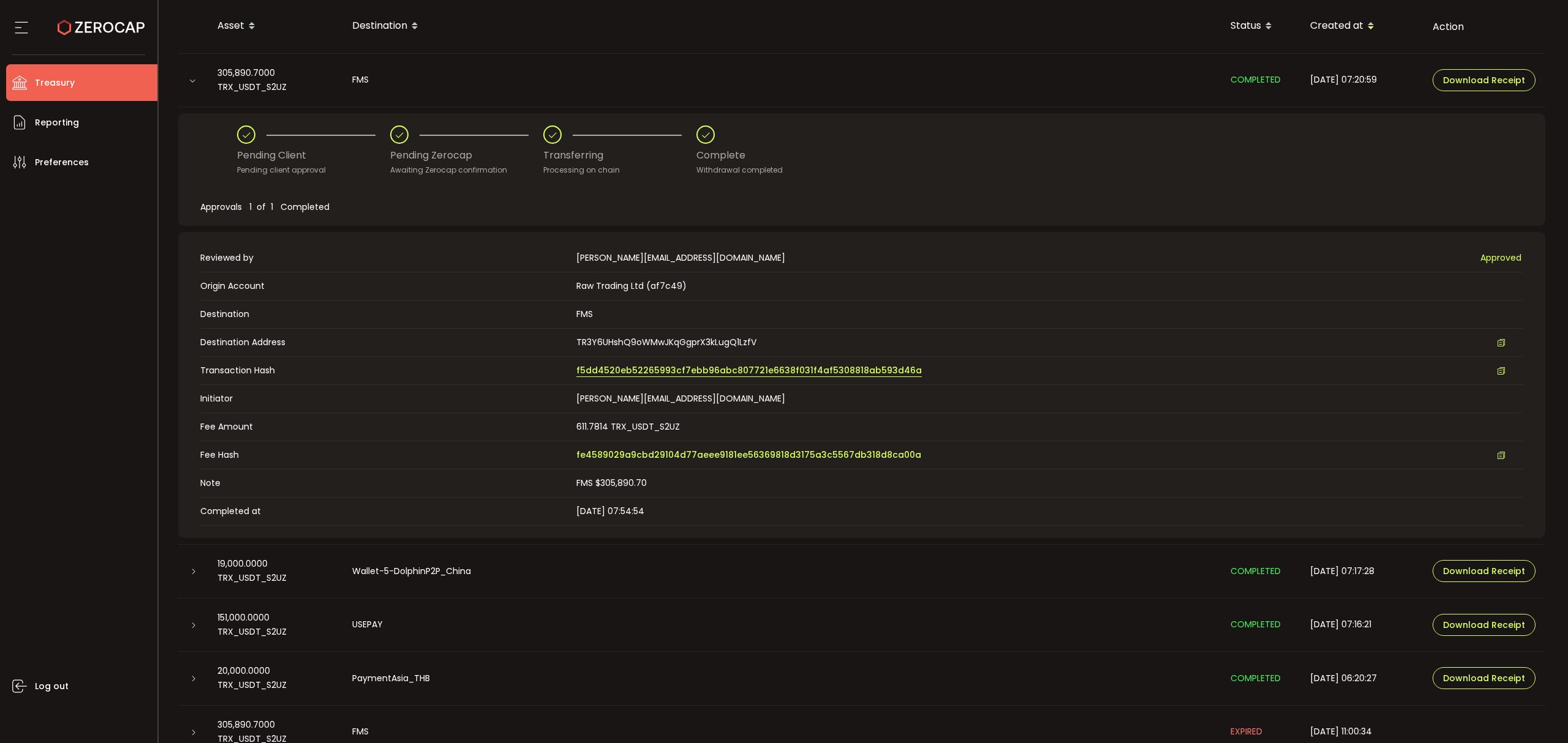
click at [699, 366] on span "f5dd4520eb52265993cf7ebb96abc807721e6638f031f4af5308818ab593d46a" at bounding box center [749, 370] width 345 height 13
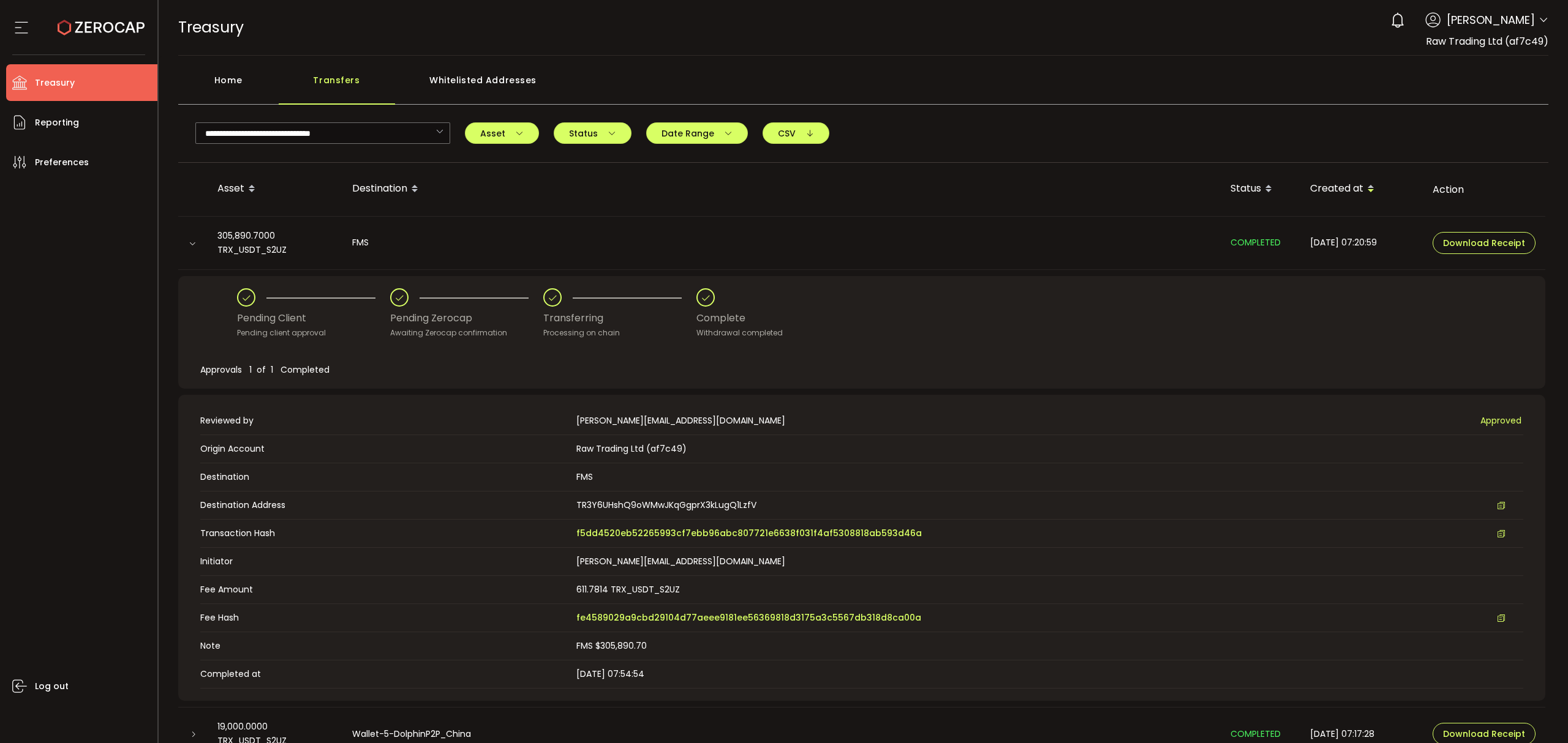
click at [187, 241] on div at bounding box center [193, 242] width 12 height 9
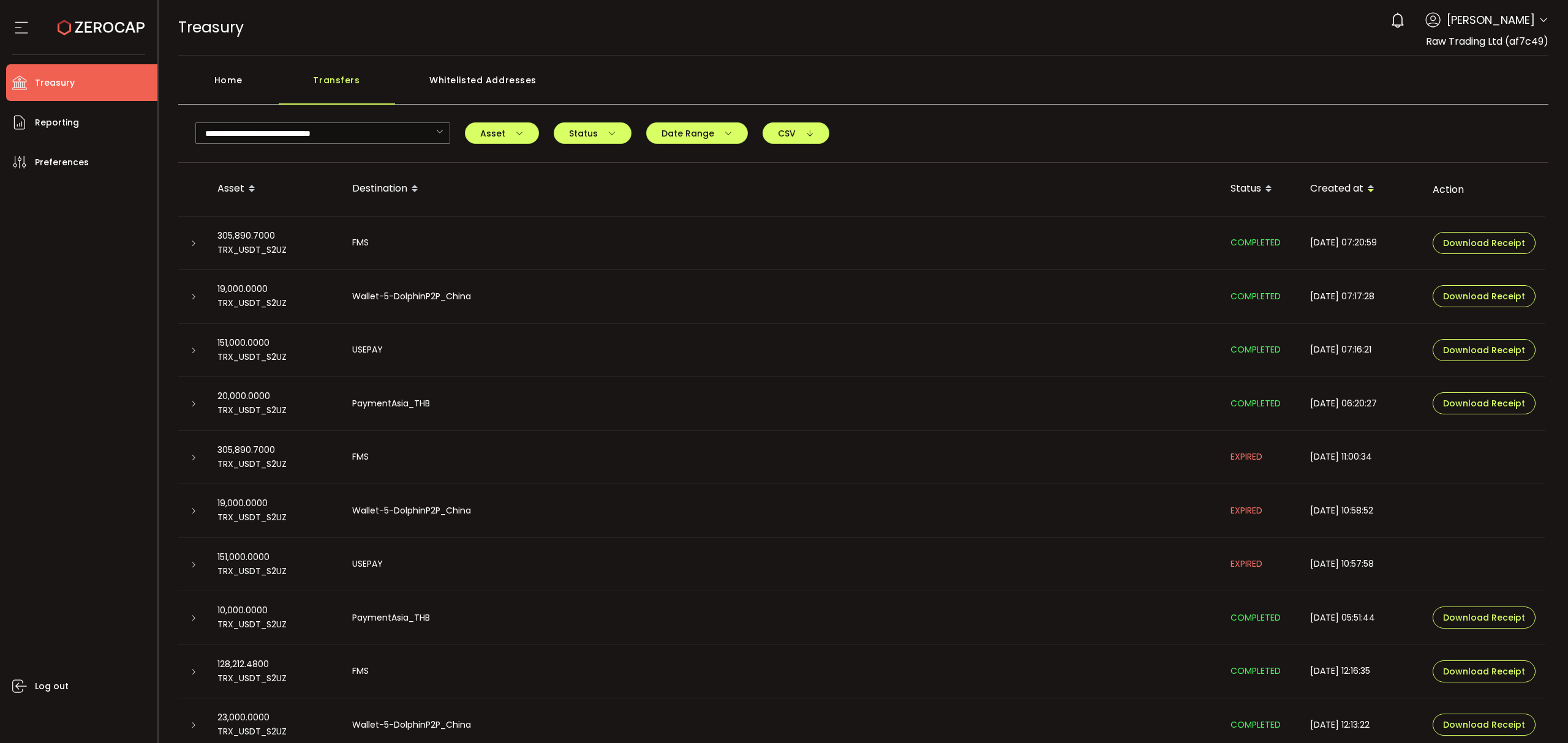
click at [239, 82] on div "Home" at bounding box center [229, 86] width 100 height 37
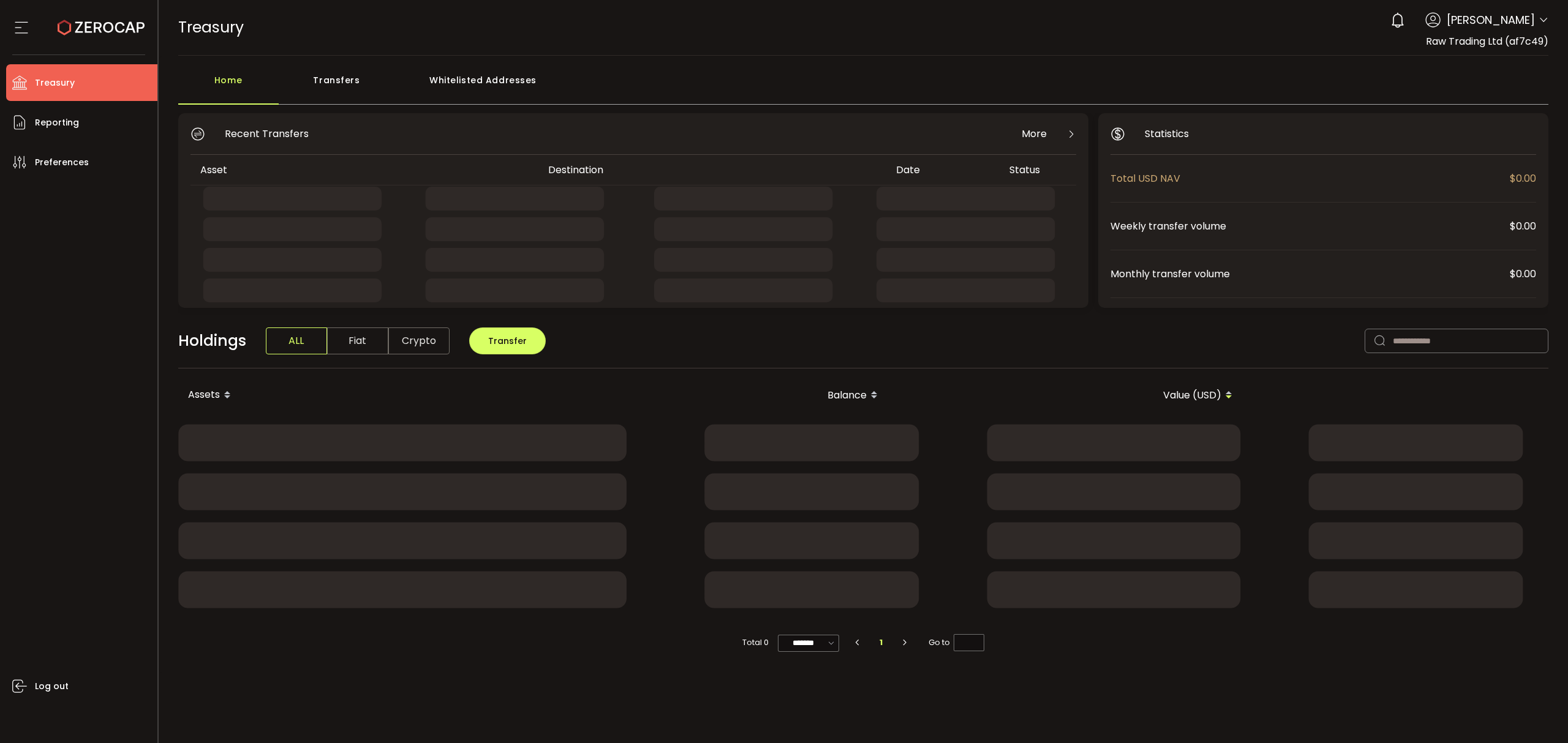
click at [329, 88] on div "Transfers" at bounding box center [336, 86] width 116 height 37
